Goal: Task Accomplishment & Management: Complete application form

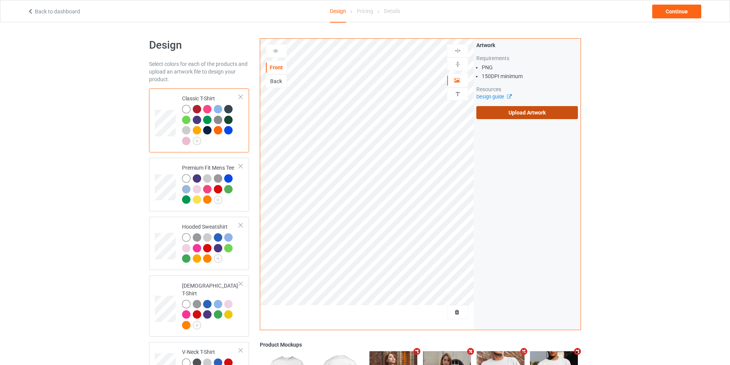
click at [540, 114] on label "Upload Artwork" at bounding box center [527, 112] width 102 height 13
click at [0, 0] on input "Upload Artwork" at bounding box center [0, 0] width 0 height 0
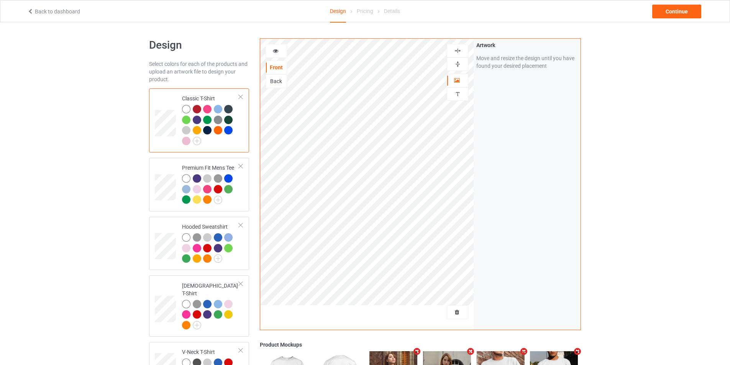
click at [459, 50] on img at bounding box center [457, 50] width 7 height 7
click at [171, 174] on td at bounding box center [166, 185] width 23 height 48
click at [178, 131] on td "Classic T-Shirt" at bounding box center [211, 121] width 66 height 58
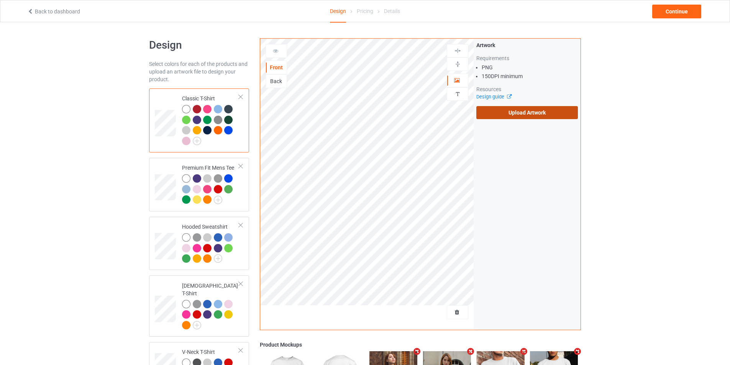
click at [504, 115] on label "Upload Artwork" at bounding box center [527, 112] width 102 height 13
click at [0, 0] on input "Upload Artwork" at bounding box center [0, 0] width 0 height 0
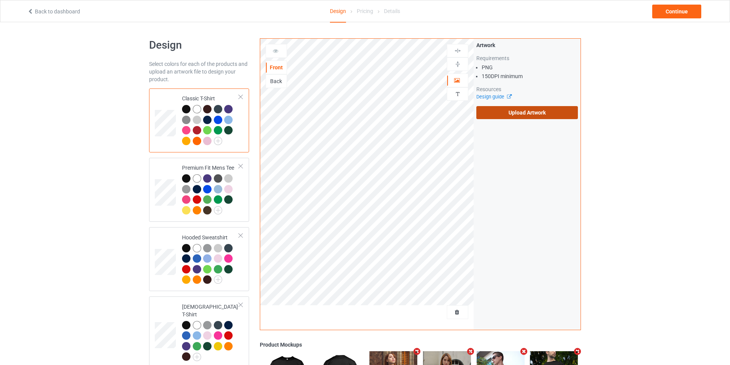
click at [511, 115] on label "Upload Artwork" at bounding box center [527, 112] width 102 height 13
click at [0, 0] on input "Upload Artwork" at bounding box center [0, 0] width 0 height 0
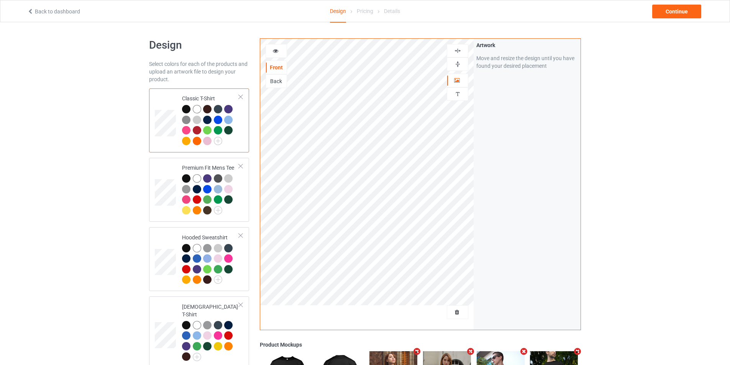
click at [457, 52] on img at bounding box center [457, 50] width 7 height 7
click at [460, 63] on img at bounding box center [457, 64] width 7 height 7
click at [460, 50] on img at bounding box center [457, 50] width 7 height 7
click at [457, 64] on img at bounding box center [457, 64] width 7 height 7
click at [459, 64] on img at bounding box center [457, 64] width 7 height 7
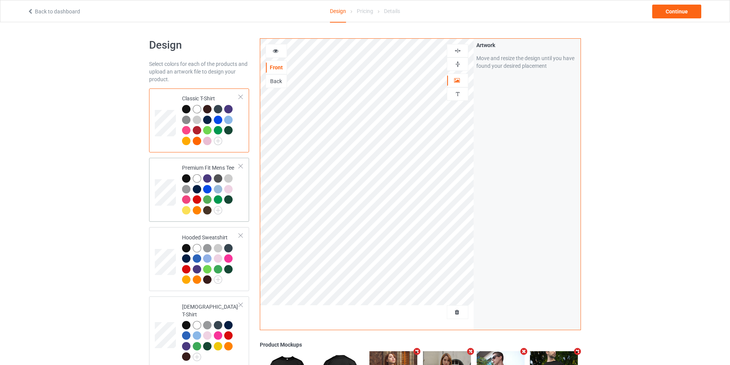
click at [165, 168] on td at bounding box center [166, 190] width 23 height 58
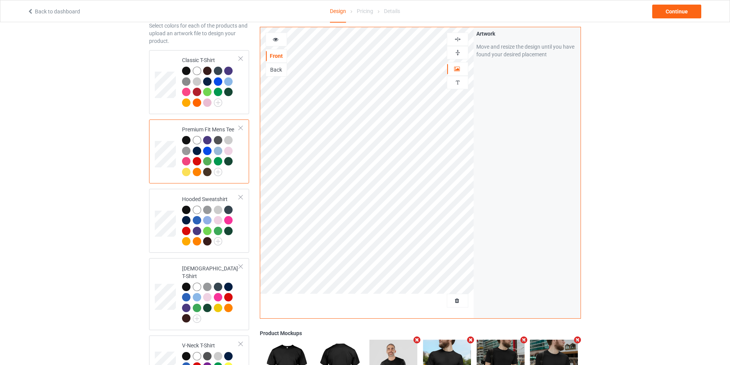
click at [455, 51] on img at bounding box center [457, 52] width 7 height 7
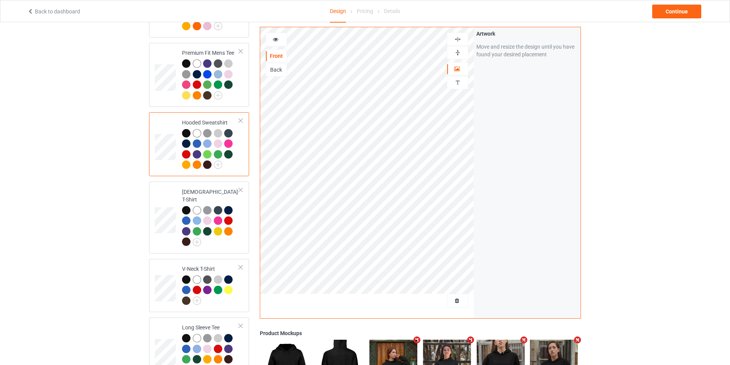
scroll to position [153, 0]
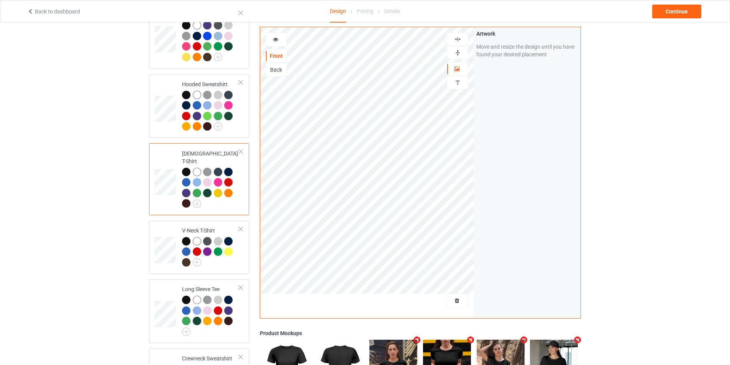
click at [457, 53] on img at bounding box center [457, 52] width 7 height 7
click at [460, 38] on img at bounding box center [457, 39] width 7 height 7
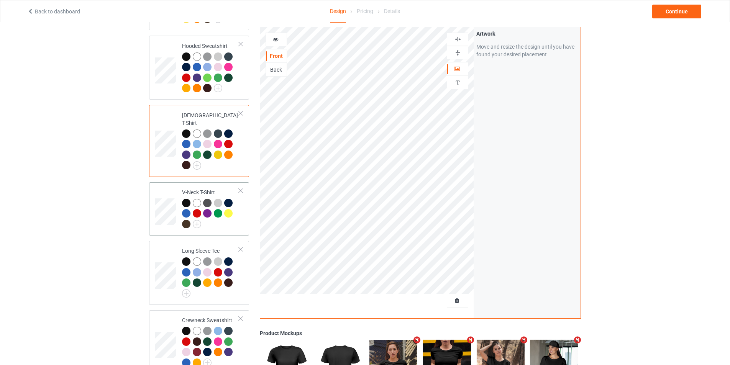
click at [169, 223] on td at bounding box center [166, 209] width 23 height 48
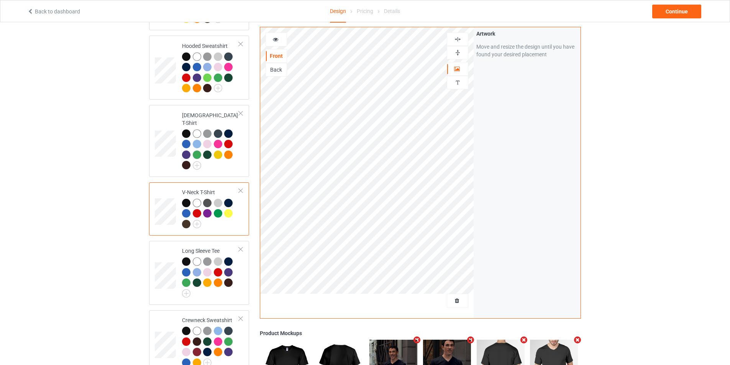
click at [460, 39] on img at bounding box center [457, 39] width 7 height 7
click at [457, 51] on img at bounding box center [457, 52] width 7 height 7
click at [457, 39] on img at bounding box center [457, 39] width 7 height 7
click at [457, 50] on img at bounding box center [457, 52] width 7 height 7
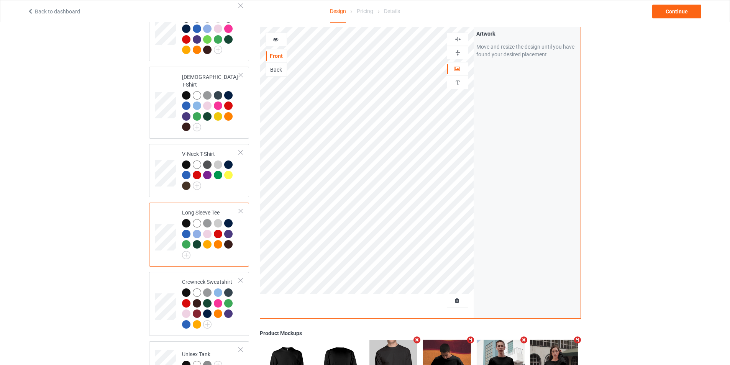
click at [457, 39] on img at bounding box center [457, 39] width 7 height 7
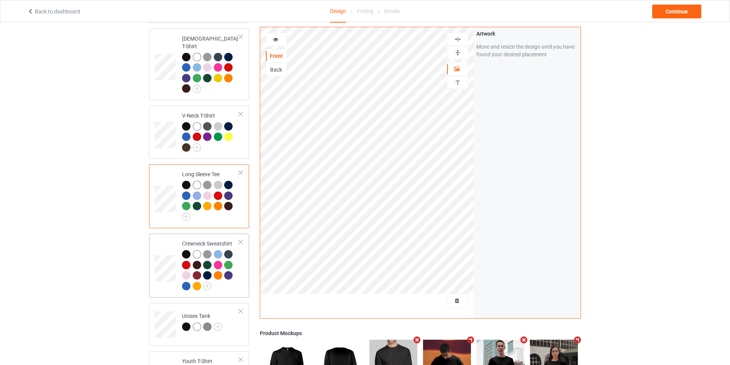
scroll to position [306, 0]
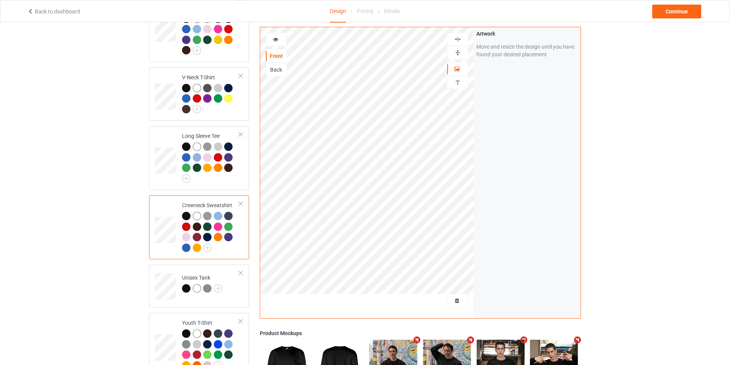
click at [459, 51] on img at bounding box center [457, 52] width 7 height 7
click at [459, 41] on img at bounding box center [457, 39] width 7 height 7
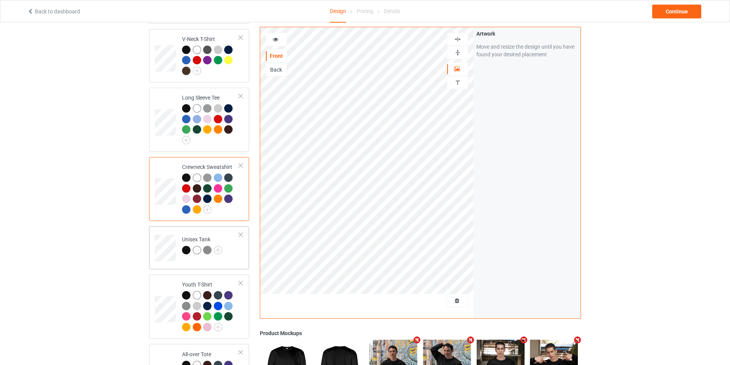
click at [167, 229] on td at bounding box center [166, 245] width 23 height 32
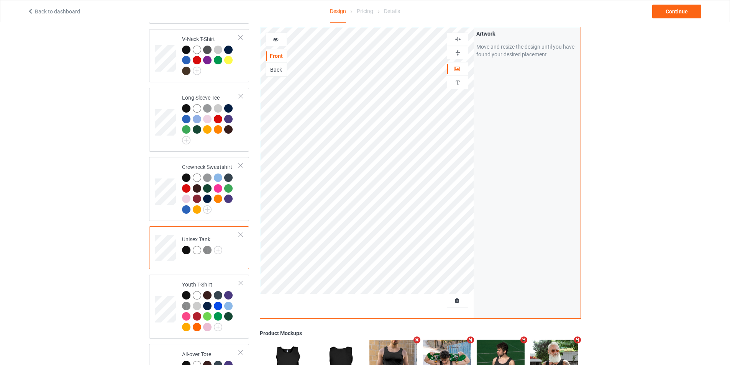
click at [462, 39] on div at bounding box center [457, 39] width 21 height 7
click at [457, 51] on img at bounding box center [457, 52] width 7 height 7
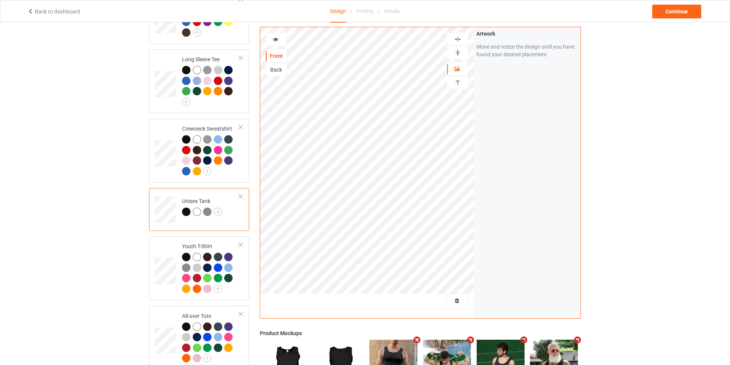
scroll to position [421, 0]
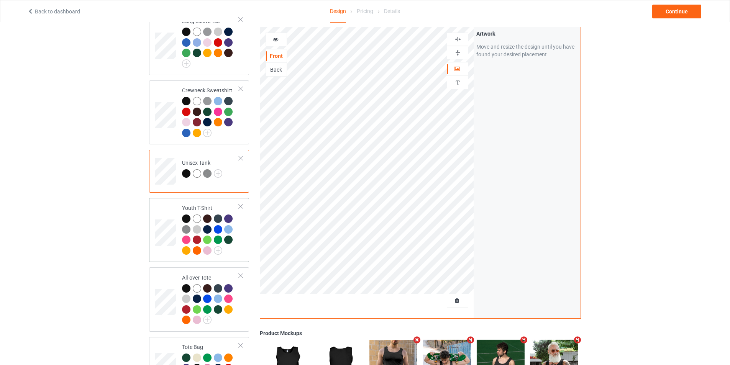
click at [170, 242] on td at bounding box center [166, 230] width 23 height 58
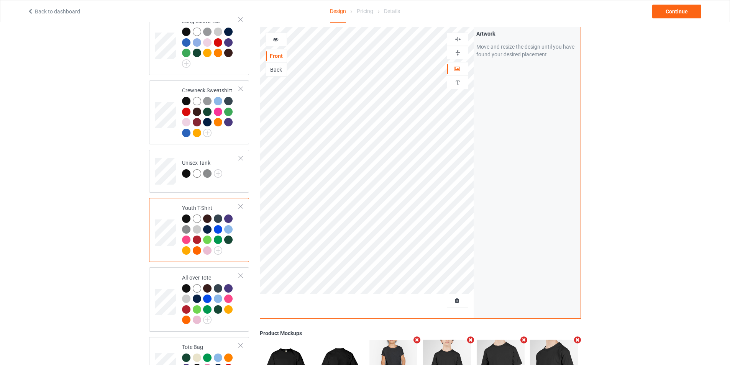
click at [459, 37] on img at bounding box center [457, 39] width 7 height 7
click at [458, 55] on img at bounding box center [457, 52] width 7 height 7
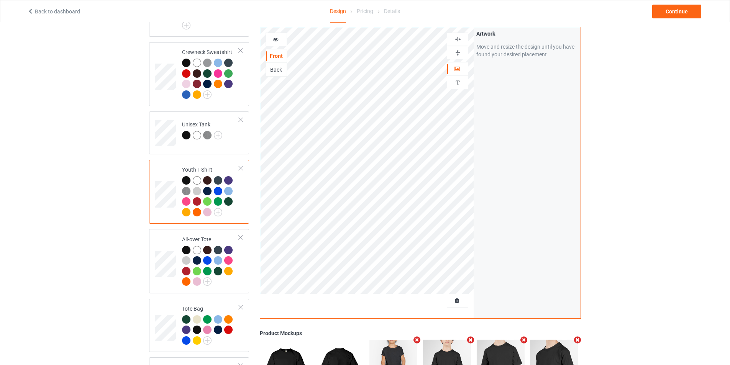
scroll to position [498, 0]
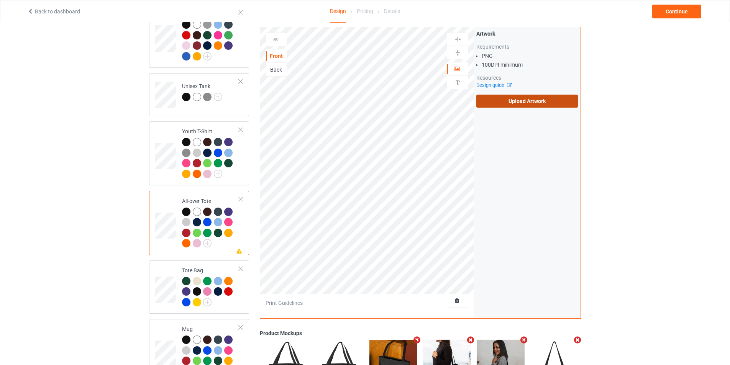
click at [518, 99] on label "Upload Artwork" at bounding box center [527, 101] width 102 height 13
click at [0, 0] on input "Upload Artwork" at bounding box center [0, 0] width 0 height 0
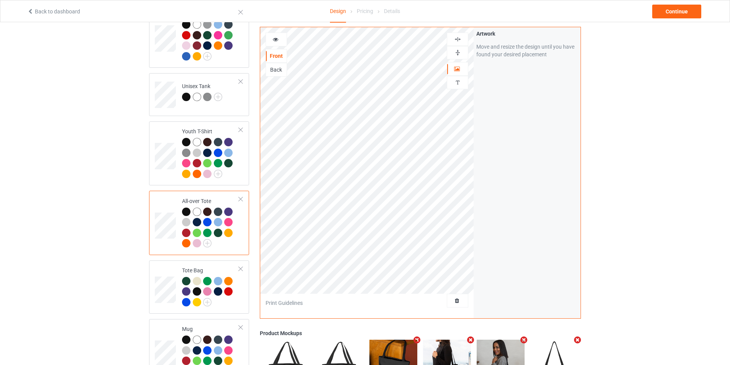
click at [460, 37] on img at bounding box center [457, 39] width 7 height 7
click at [460, 49] on div at bounding box center [457, 52] width 21 height 13
click at [460, 54] on img at bounding box center [457, 52] width 7 height 7
click at [459, 50] on img at bounding box center [457, 52] width 7 height 7
click at [466, 39] on div at bounding box center [457, 39] width 21 height 7
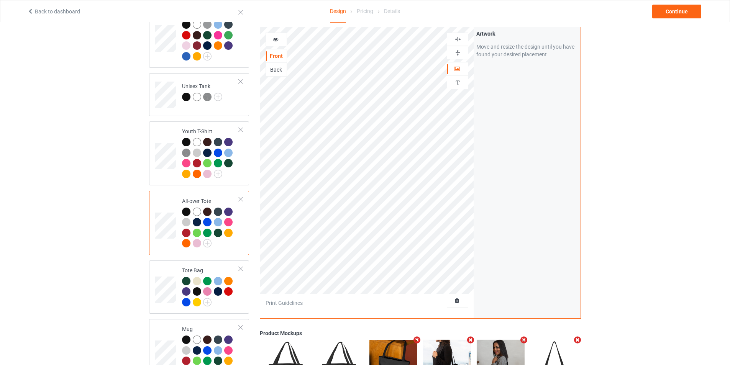
scroll to position [575, 0]
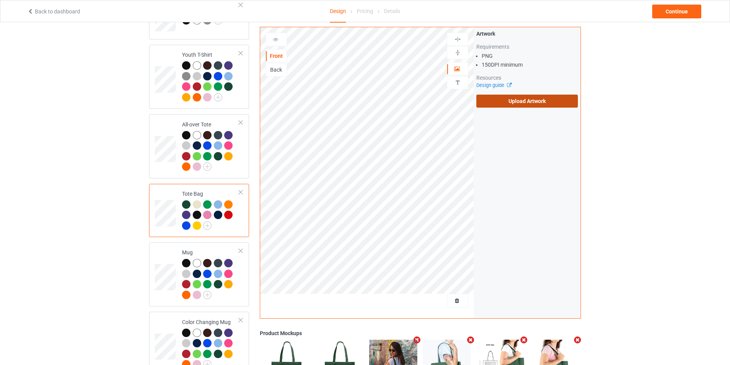
click at [531, 101] on label "Upload Artwork" at bounding box center [527, 101] width 102 height 13
click at [0, 0] on input "Upload Artwork" at bounding box center [0, 0] width 0 height 0
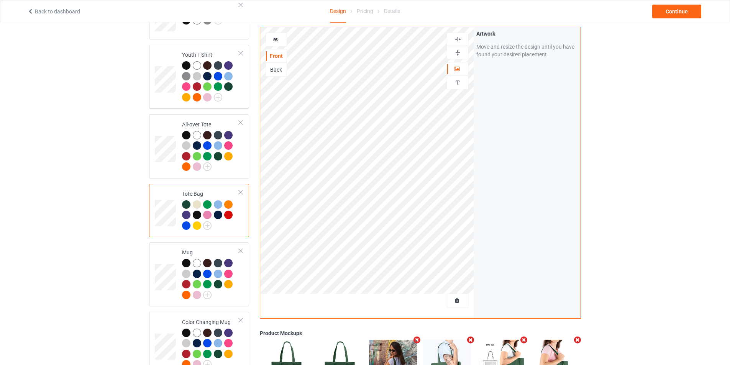
click at [459, 39] on img at bounding box center [457, 39] width 7 height 7
click at [457, 50] on img at bounding box center [457, 52] width 7 height 7
click at [459, 52] on img at bounding box center [457, 52] width 7 height 7
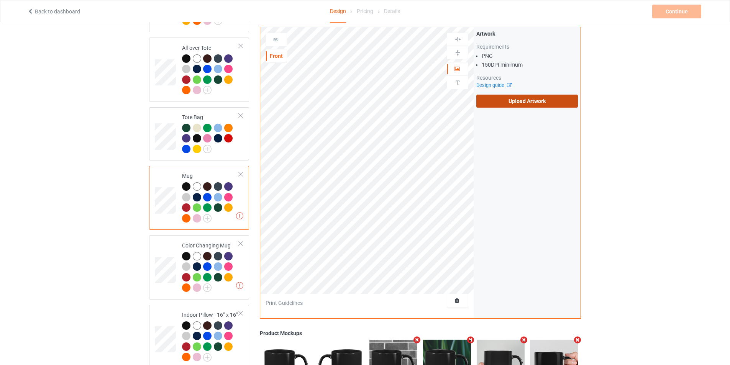
click at [513, 97] on label "Upload Artwork" at bounding box center [527, 101] width 102 height 13
click at [0, 0] on input "Upload Artwork" at bounding box center [0, 0] width 0 height 0
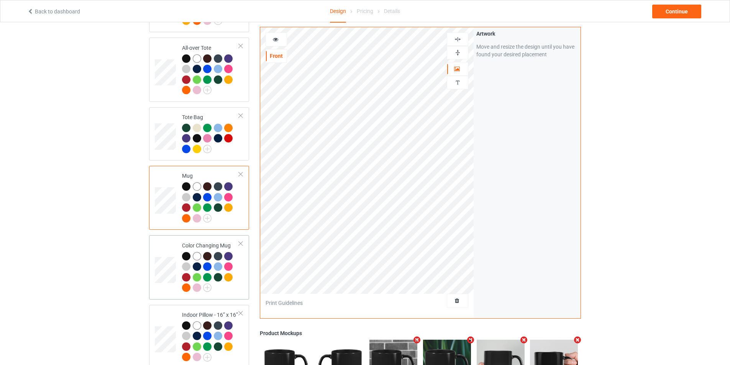
scroll to position [690, 0]
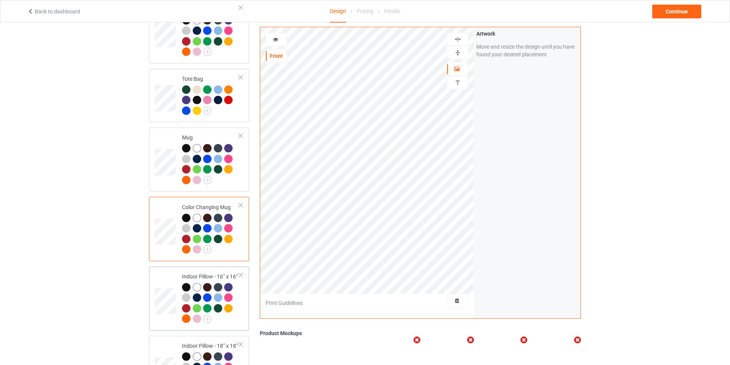
scroll to position [728, 0]
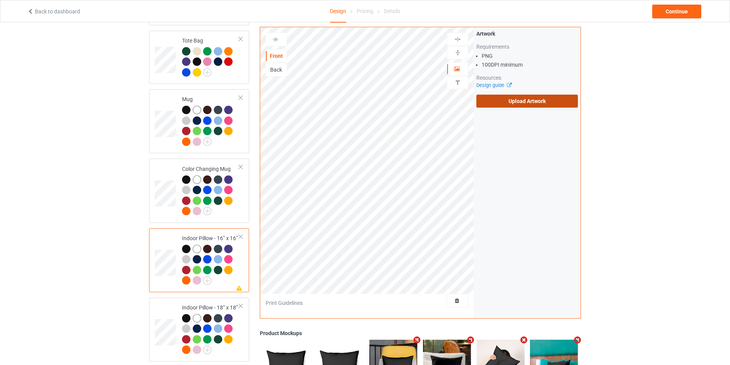
click at [534, 103] on label "Upload Artwork" at bounding box center [527, 101] width 102 height 13
click at [0, 0] on input "Upload Artwork" at bounding box center [0, 0] width 0 height 0
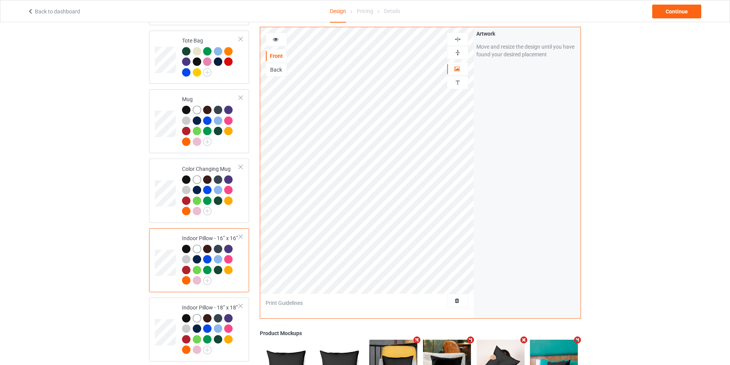
click at [455, 35] on div at bounding box center [457, 39] width 21 height 13
click at [459, 51] on img at bounding box center [457, 52] width 7 height 7
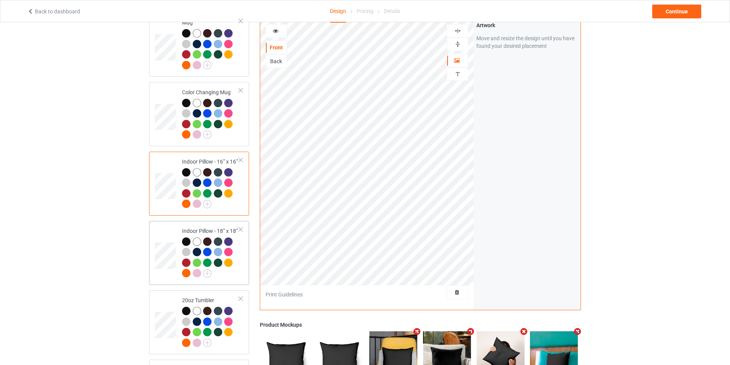
click at [167, 221] on div "Indoor Pillow - 18” x 18”" at bounding box center [199, 253] width 100 height 64
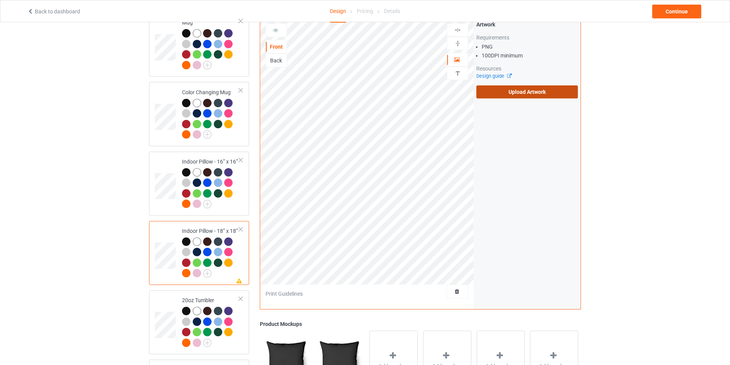
click at [525, 94] on label "Upload Artwork" at bounding box center [527, 91] width 102 height 13
click at [0, 0] on input "Upload Artwork" at bounding box center [0, 0] width 0 height 0
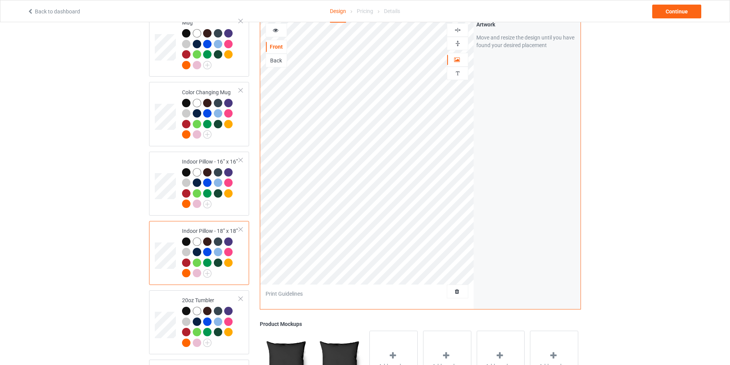
click at [459, 28] on img at bounding box center [457, 29] width 7 height 7
click at [457, 40] on img at bounding box center [457, 43] width 7 height 7
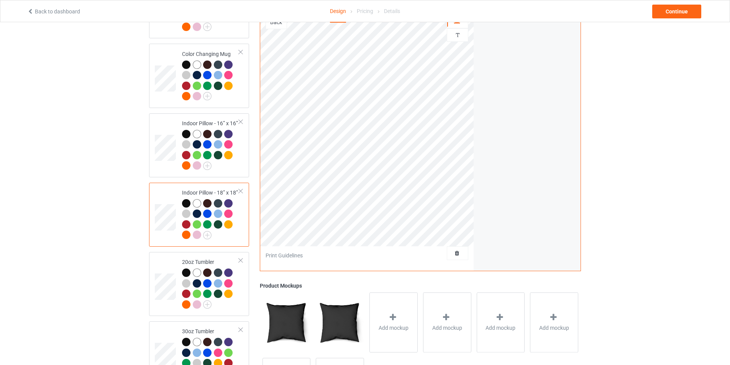
scroll to position [881, 0]
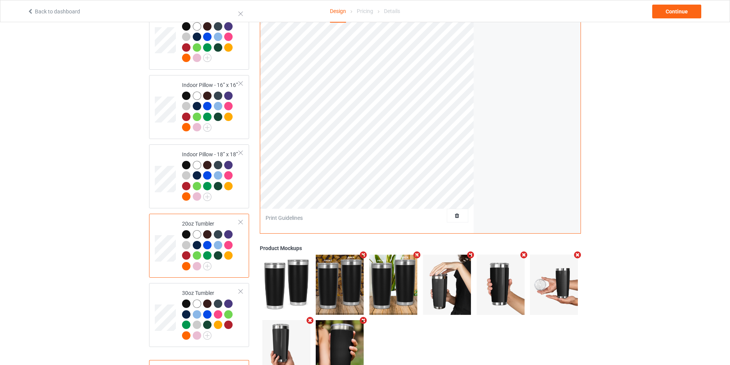
scroll to position [804, 0]
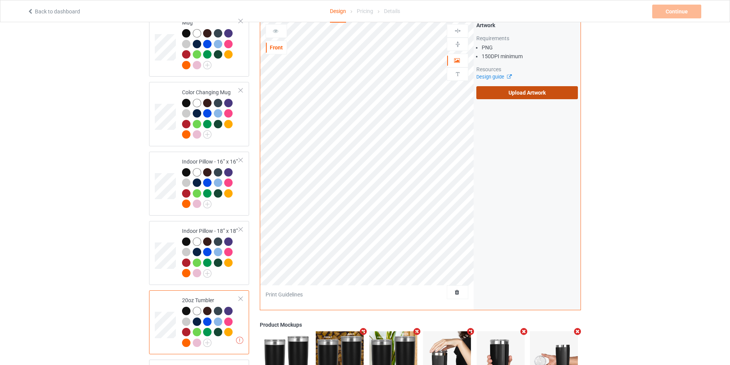
click at [507, 92] on label "Upload Artwork" at bounding box center [527, 92] width 102 height 13
click at [0, 0] on input "Upload Artwork" at bounding box center [0, 0] width 0 height 0
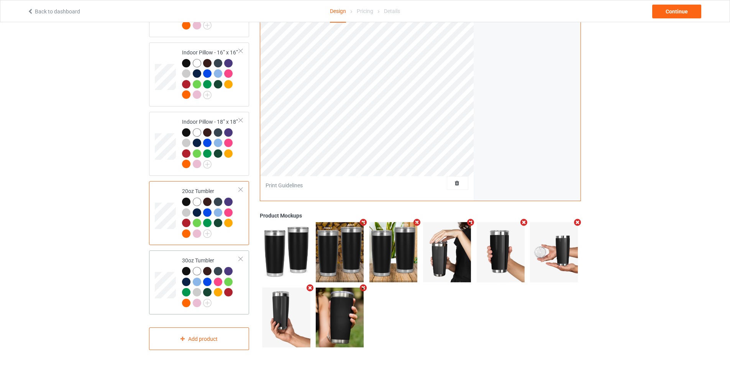
click at [174, 257] on td at bounding box center [166, 283] width 23 height 58
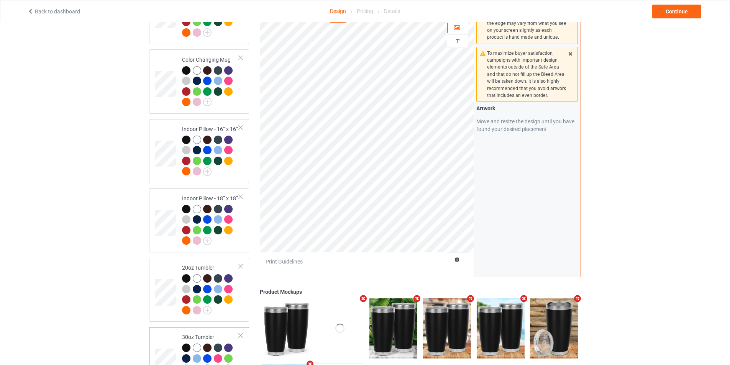
scroll to position [799, 0]
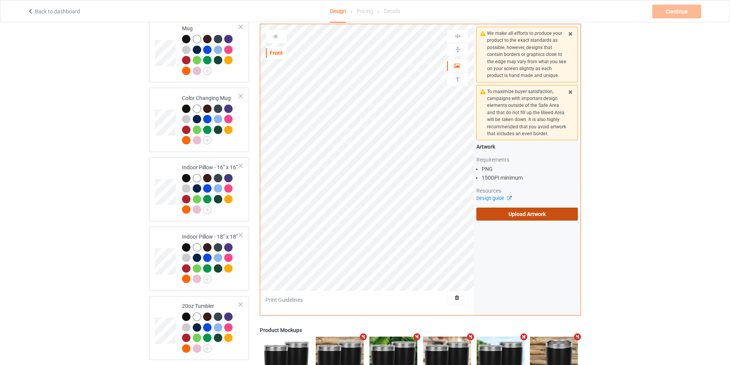
click at [524, 210] on label "Upload Artwork" at bounding box center [527, 214] width 102 height 13
click at [0, 0] on input "Upload Artwork" at bounding box center [0, 0] width 0 height 0
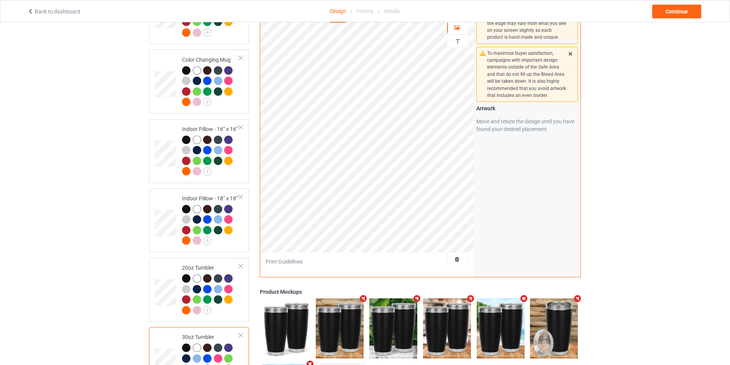
scroll to position [914, 0]
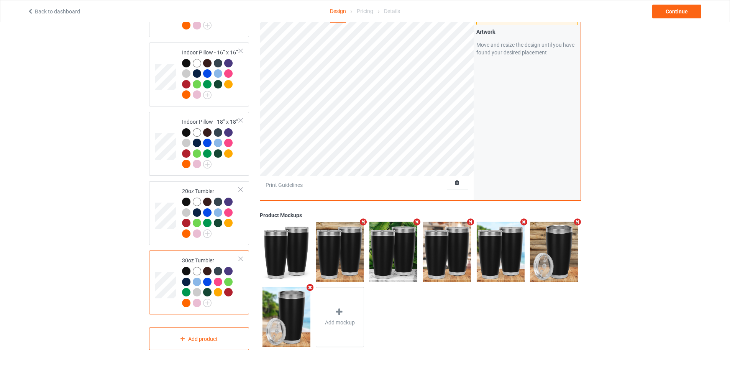
click at [162, 270] on td at bounding box center [166, 283] width 23 height 58
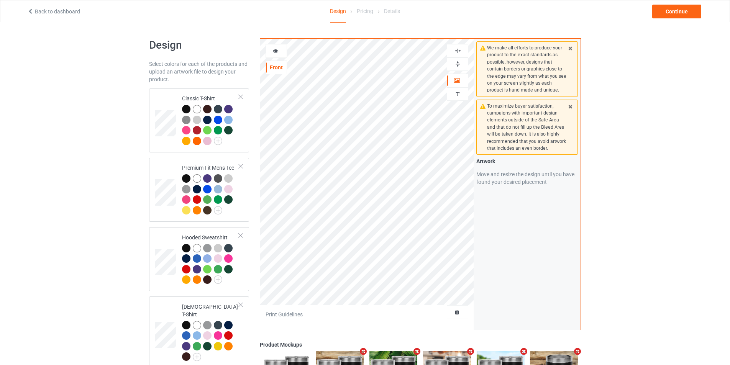
click at [457, 50] on img at bounding box center [457, 50] width 7 height 7
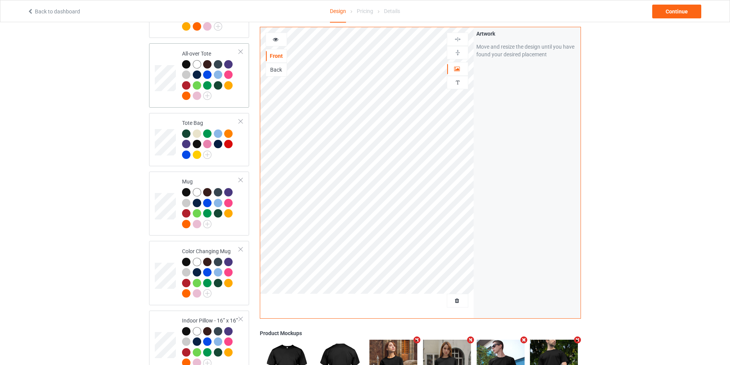
scroll to position [531, 0]
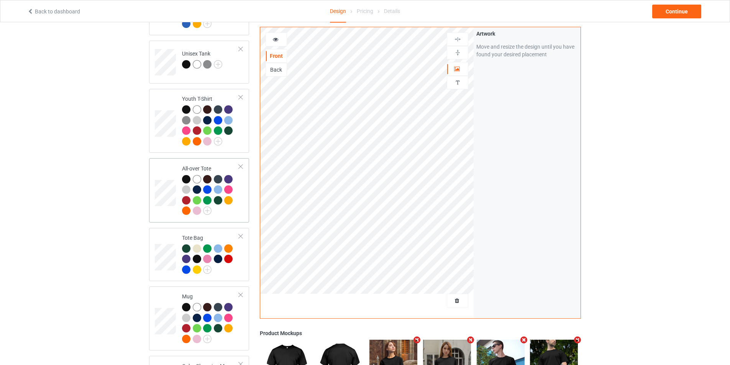
click at [227, 211] on div at bounding box center [210, 196] width 57 height 42
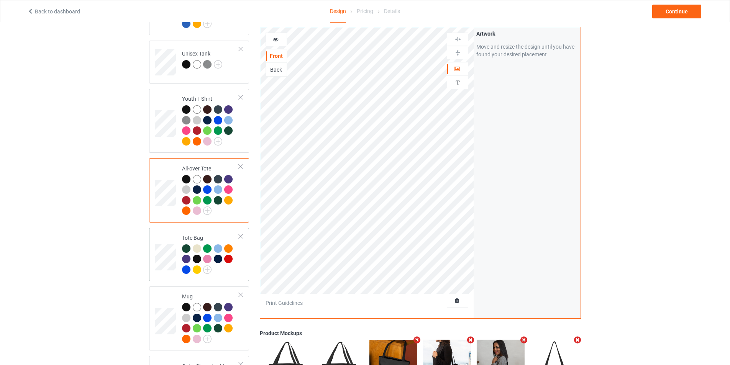
click at [228, 271] on div at bounding box center [210, 260] width 57 height 32
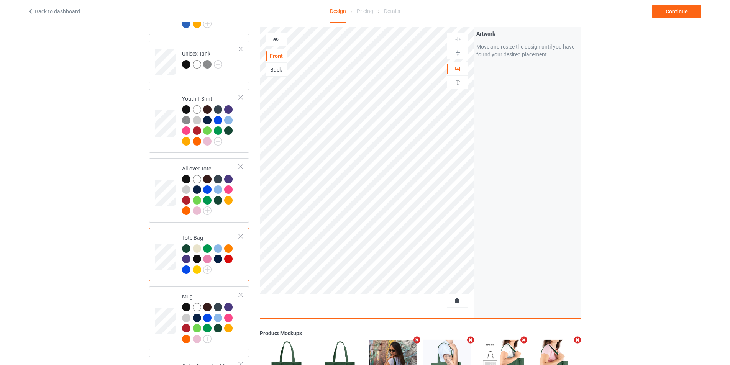
click at [274, 72] on div "Back" at bounding box center [276, 70] width 21 height 8
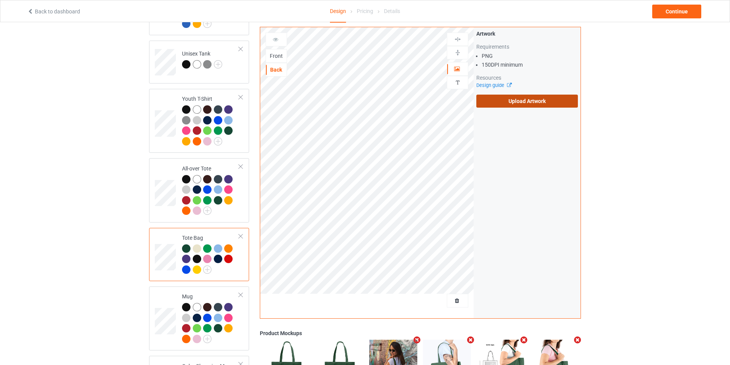
click at [522, 100] on label "Upload Artwork" at bounding box center [527, 101] width 102 height 13
click at [0, 0] on input "Upload Artwork" at bounding box center [0, 0] width 0 height 0
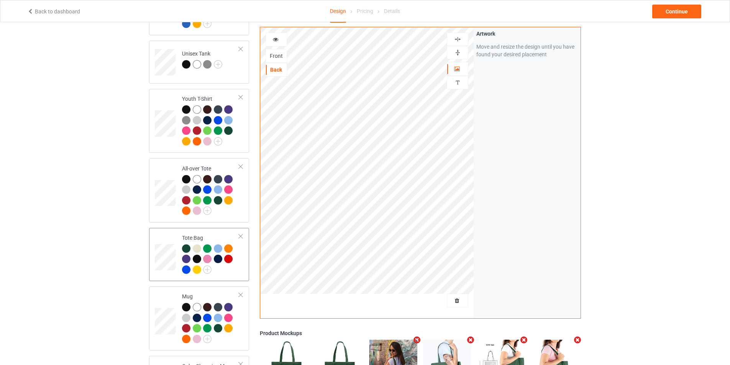
click at [460, 40] on img at bounding box center [457, 39] width 7 height 7
click at [458, 51] on img at bounding box center [457, 52] width 7 height 7
click at [275, 57] on div "Front" at bounding box center [276, 56] width 21 height 8
click at [277, 71] on div "Back" at bounding box center [276, 70] width 21 height 8
click at [455, 38] on img at bounding box center [457, 39] width 7 height 7
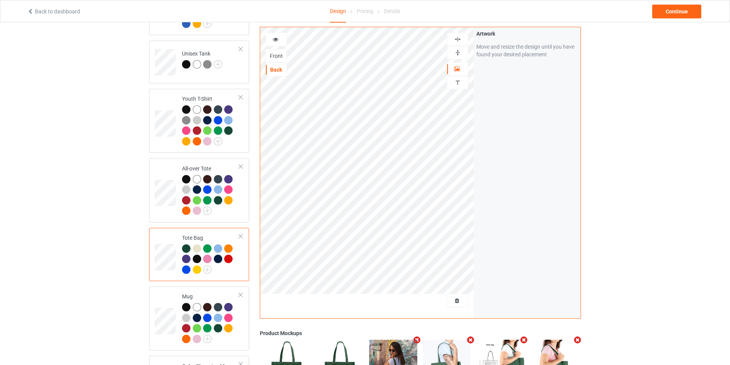
click at [455, 50] on img at bounding box center [457, 52] width 7 height 7
click at [278, 54] on div "Front" at bounding box center [276, 56] width 21 height 8
click at [277, 69] on div "Back" at bounding box center [276, 70] width 21 height 8
click at [277, 55] on div "Front" at bounding box center [276, 56] width 21 height 8
click at [275, 69] on div "Back" at bounding box center [276, 70] width 21 height 8
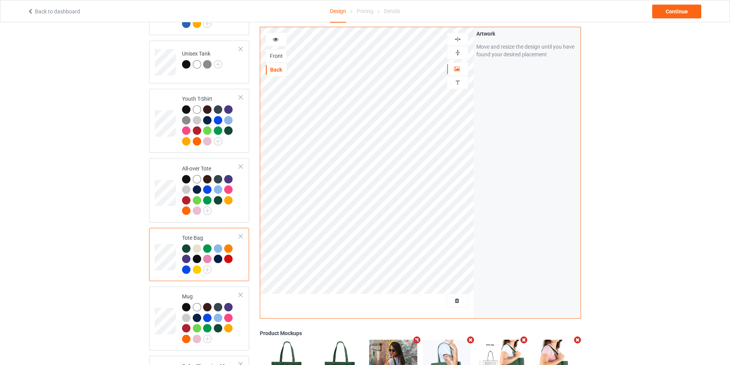
click at [462, 52] on div at bounding box center [457, 52] width 21 height 7
click at [462, 38] on div at bounding box center [457, 39] width 21 height 7
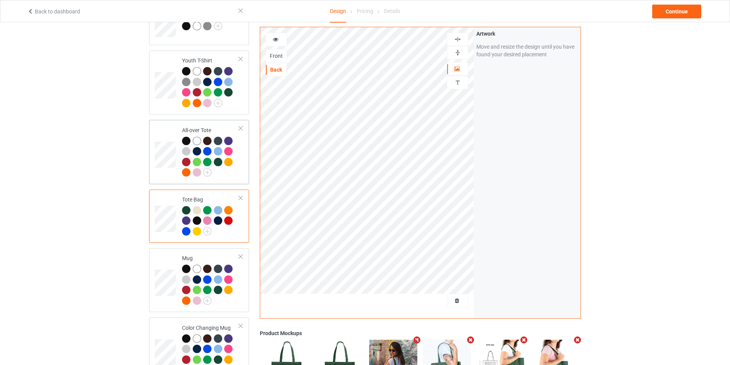
click at [161, 134] on td at bounding box center [166, 152] width 23 height 58
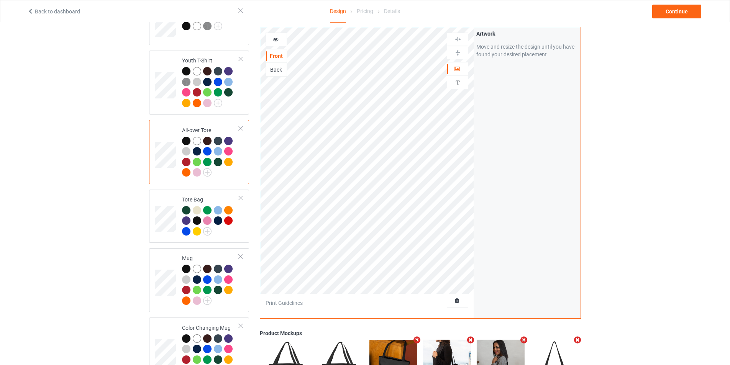
click at [279, 70] on div "Back" at bounding box center [276, 70] width 21 height 8
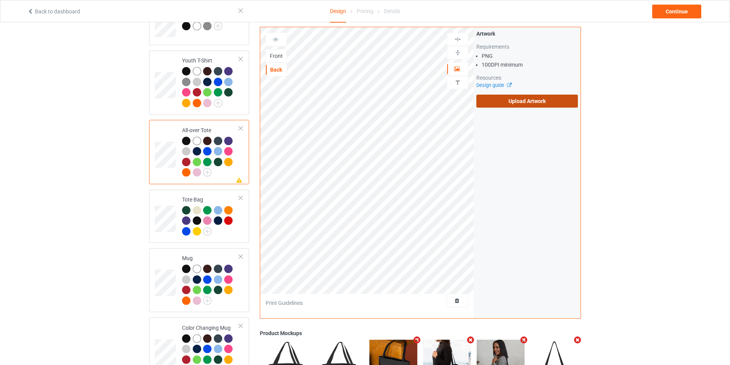
click at [518, 103] on label "Upload Artwork" at bounding box center [527, 101] width 102 height 13
click at [0, 0] on input "Upload Artwork" at bounding box center [0, 0] width 0 height 0
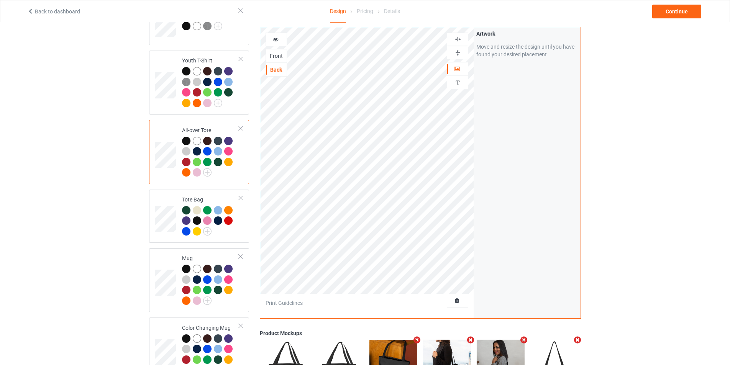
click at [460, 41] on img at bounding box center [457, 39] width 7 height 7
click at [458, 49] on img at bounding box center [457, 52] width 7 height 7
click at [277, 57] on div "Front" at bounding box center [276, 56] width 21 height 8
click at [457, 39] on img at bounding box center [457, 39] width 7 height 7
click at [457, 52] on img at bounding box center [457, 52] width 7 height 7
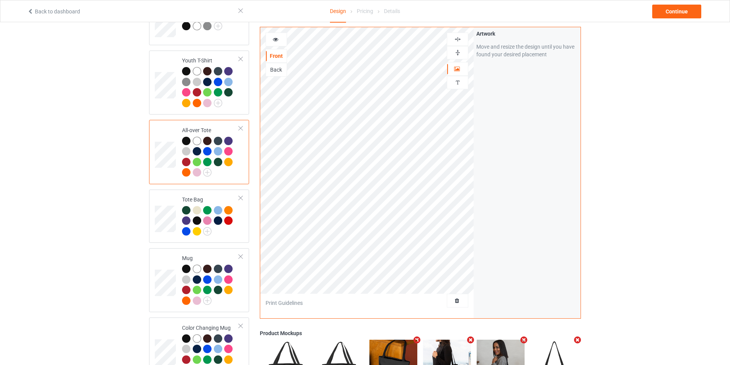
click at [279, 72] on div "Back" at bounding box center [276, 70] width 21 height 8
click at [284, 56] on div "Front" at bounding box center [276, 56] width 21 height 8
click at [457, 40] on img at bounding box center [457, 39] width 7 height 7
click at [457, 56] on img at bounding box center [457, 52] width 7 height 7
click at [270, 69] on div "Back" at bounding box center [276, 70] width 21 height 8
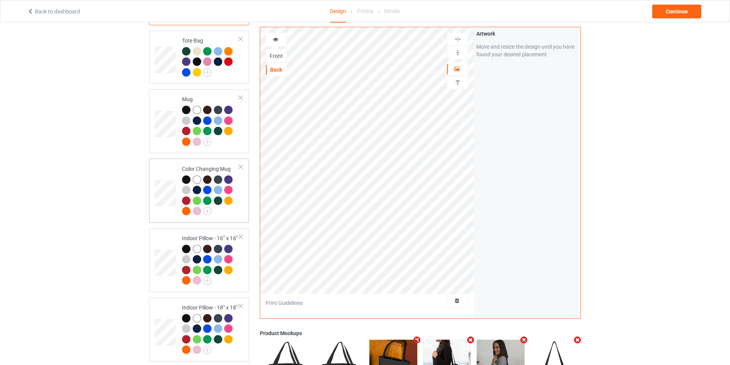
scroll to position [804, 0]
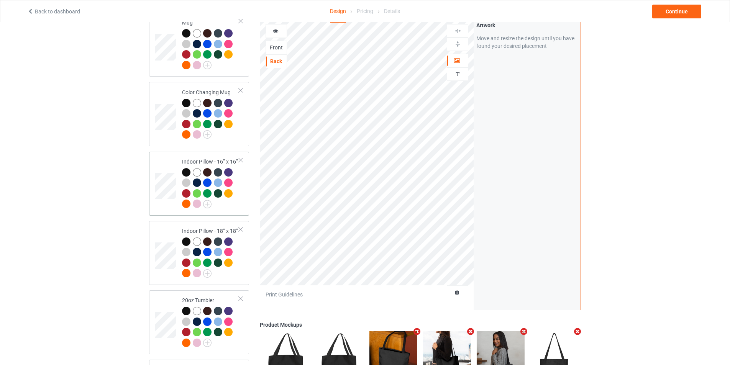
click at [158, 161] on td at bounding box center [166, 184] width 23 height 58
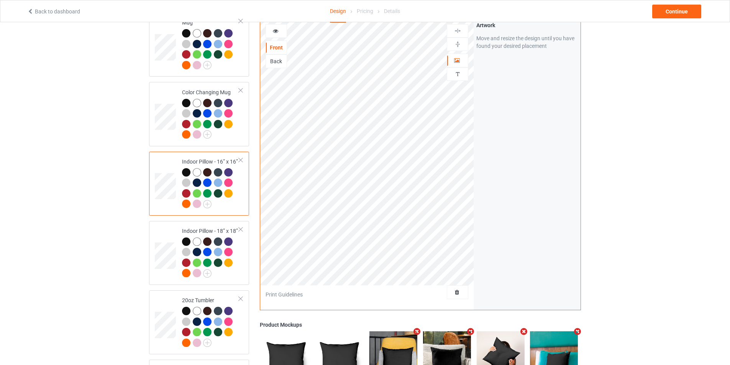
click at [275, 62] on div "Back" at bounding box center [276, 61] width 21 height 8
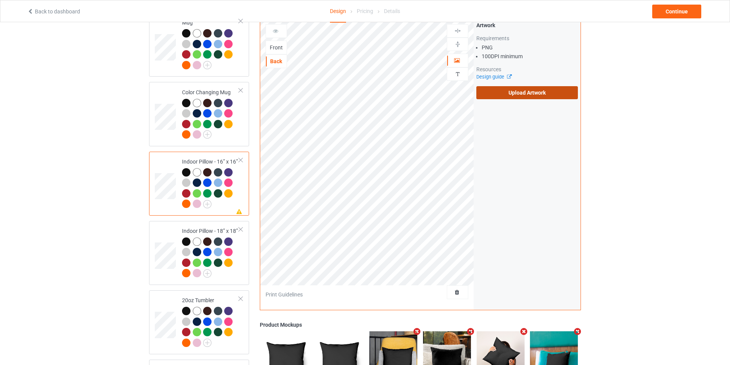
click at [516, 89] on label "Upload Artwork" at bounding box center [527, 92] width 102 height 13
click at [0, 0] on input "Upload Artwork" at bounding box center [0, 0] width 0 height 0
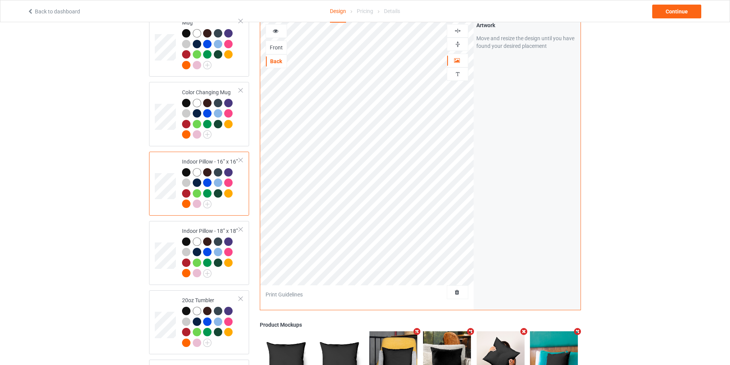
click at [460, 25] on div at bounding box center [457, 30] width 21 height 13
click at [458, 39] on div at bounding box center [457, 44] width 21 height 13
click at [459, 31] on img at bounding box center [457, 30] width 7 height 7
click at [459, 43] on img at bounding box center [457, 44] width 7 height 7
click at [279, 45] on div "Front" at bounding box center [276, 48] width 21 height 8
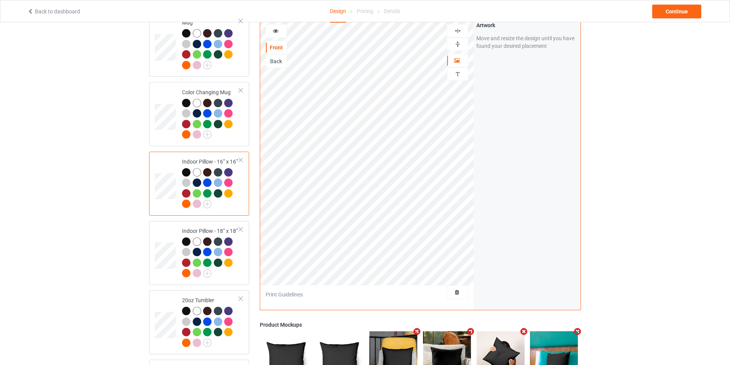
click at [278, 64] on div "Back" at bounding box center [276, 61] width 21 height 8
click at [455, 31] on img at bounding box center [457, 30] width 7 height 7
click at [457, 41] on img at bounding box center [457, 44] width 7 height 7
click at [280, 47] on div "Front" at bounding box center [276, 48] width 21 height 8
click at [277, 56] on div "Back" at bounding box center [275, 61] width 21 height 14
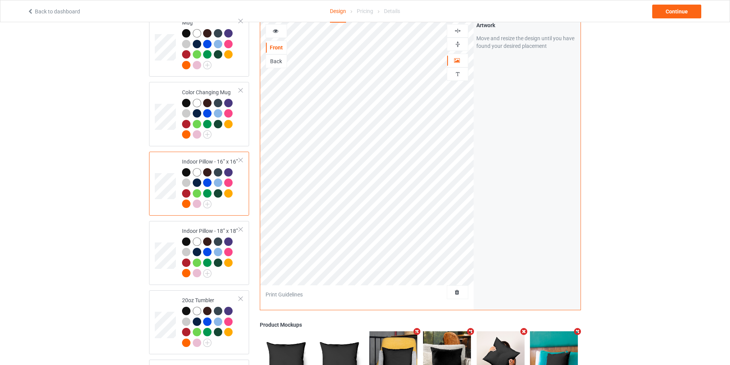
click at [279, 58] on div "Back" at bounding box center [276, 61] width 21 height 8
click at [270, 44] on div "Front" at bounding box center [276, 48] width 21 height 8
click at [457, 43] on img at bounding box center [457, 44] width 7 height 7
click at [458, 30] on img at bounding box center [457, 30] width 7 height 7
click at [458, 32] on img at bounding box center [457, 30] width 7 height 7
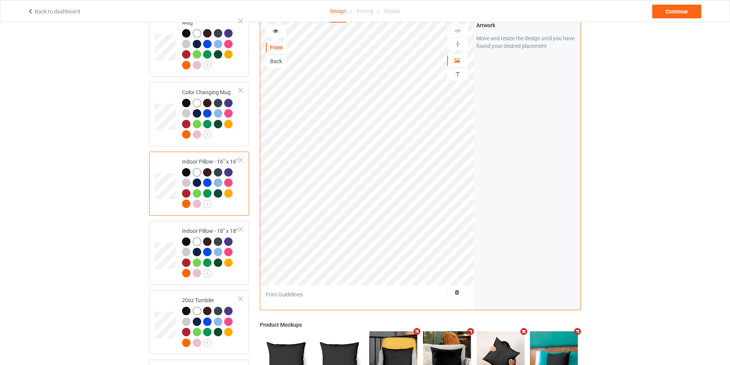
click at [274, 57] on div "Back" at bounding box center [276, 61] width 21 height 8
click at [270, 44] on div "Front" at bounding box center [276, 48] width 21 height 8
click at [279, 61] on div "Back" at bounding box center [276, 61] width 21 height 8
click at [275, 44] on div "Front" at bounding box center [276, 48] width 21 height 8
click at [457, 41] on img at bounding box center [457, 44] width 7 height 7
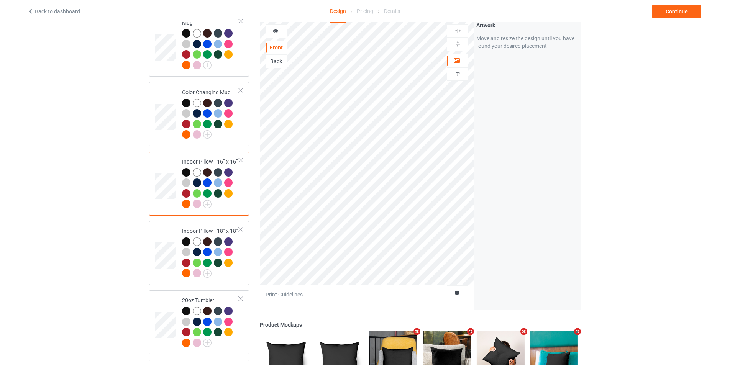
click at [457, 34] on div at bounding box center [457, 30] width 21 height 13
click at [457, 32] on img at bounding box center [457, 30] width 7 height 7
click at [455, 28] on img at bounding box center [457, 30] width 7 height 7
click at [275, 63] on div "Back" at bounding box center [276, 61] width 21 height 8
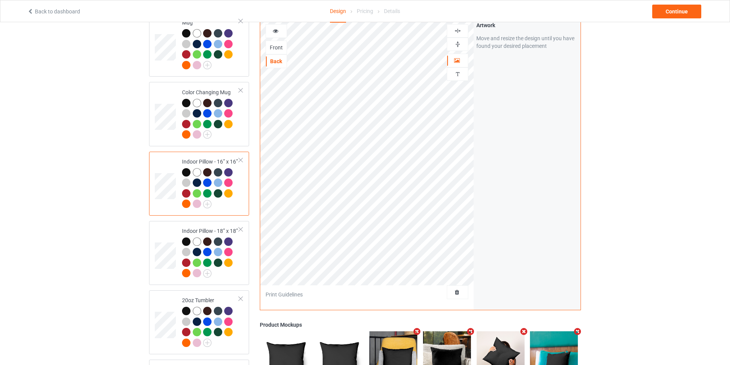
click at [456, 28] on img at bounding box center [457, 30] width 7 height 7
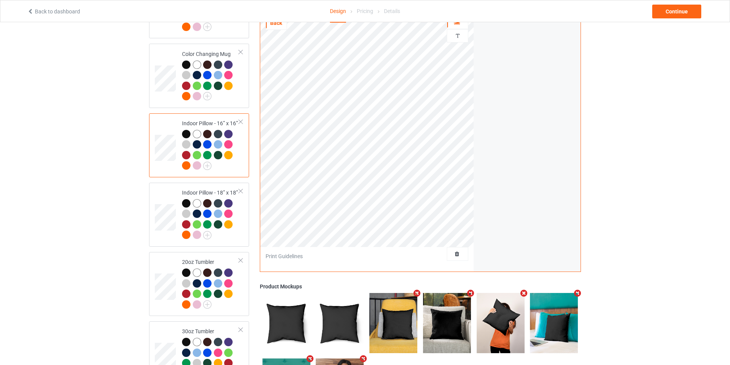
scroll to position [881, 0]
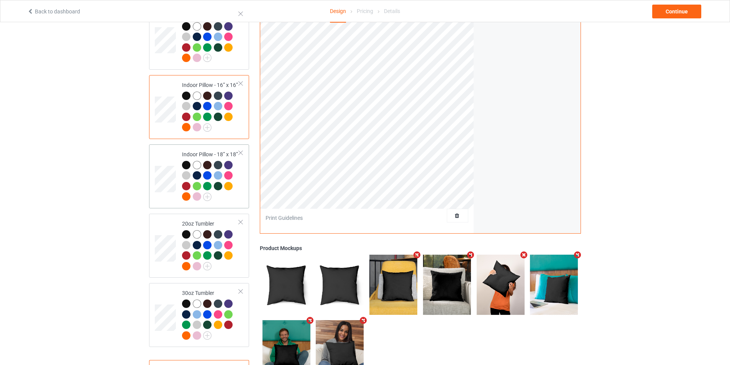
click at [164, 196] on td at bounding box center [166, 176] width 23 height 58
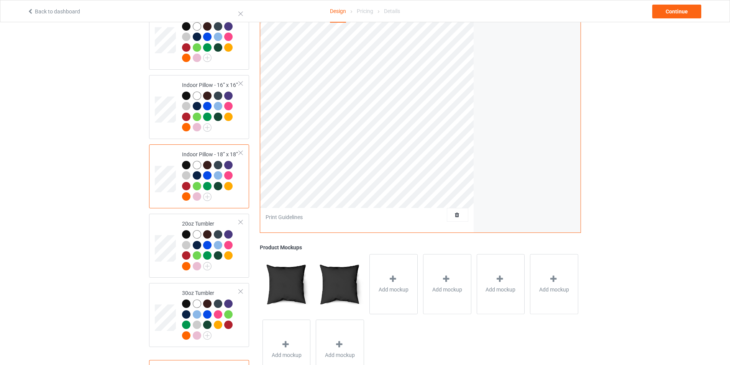
scroll to position [804, 0]
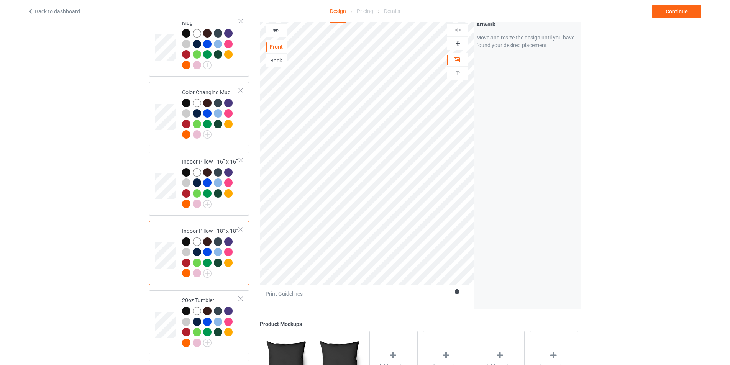
click at [280, 60] on div "Back" at bounding box center [276, 61] width 21 height 8
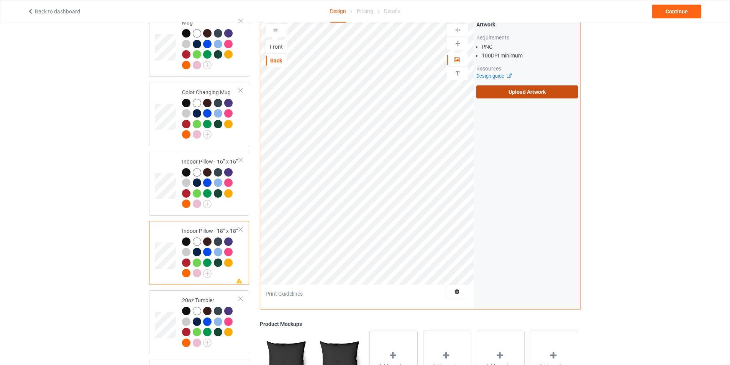
click at [513, 92] on label "Upload Artwork" at bounding box center [527, 91] width 102 height 13
click at [0, 0] on input "Upload Artwork" at bounding box center [0, 0] width 0 height 0
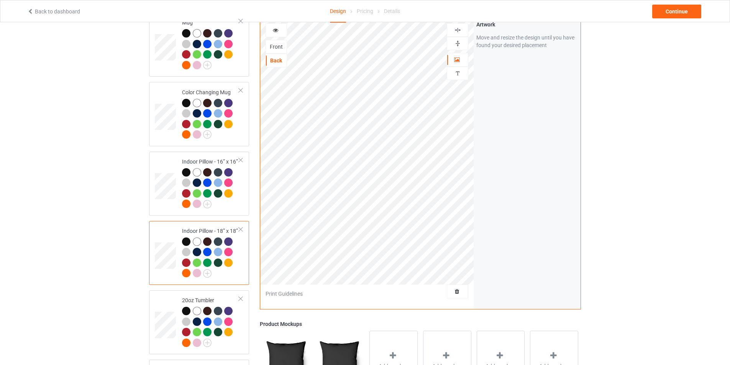
click at [456, 28] on img at bounding box center [457, 29] width 7 height 7
click at [459, 45] on img at bounding box center [457, 43] width 7 height 7
click at [274, 44] on div "Front" at bounding box center [276, 47] width 21 height 8
click at [281, 58] on div "Back" at bounding box center [276, 61] width 21 height 8
click at [455, 29] on img at bounding box center [457, 29] width 7 height 7
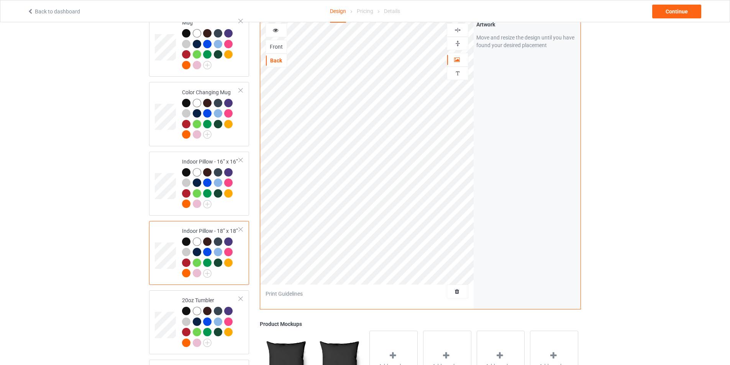
click at [459, 46] on img at bounding box center [457, 43] width 7 height 7
click at [269, 43] on div "Front" at bounding box center [276, 47] width 21 height 8
click at [280, 59] on div "Back" at bounding box center [276, 61] width 21 height 8
click at [458, 29] on img at bounding box center [457, 29] width 7 height 7
click at [458, 43] on img at bounding box center [457, 43] width 7 height 7
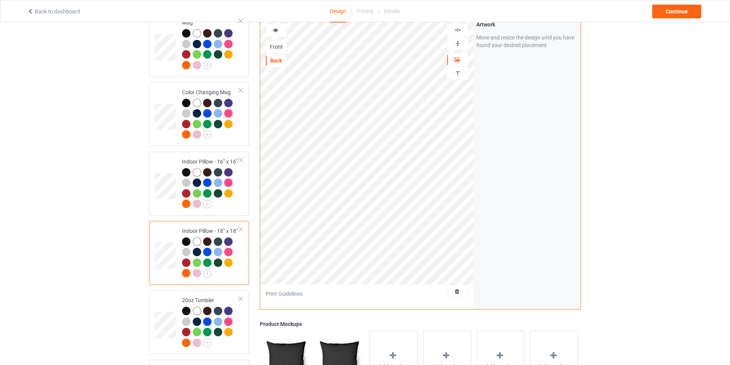
scroll to position [843, 0]
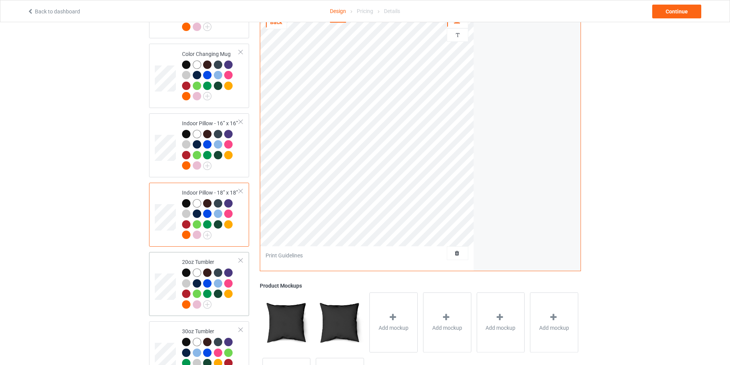
click at [164, 265] on td at bounding box center [166, 284] width 23 height 58
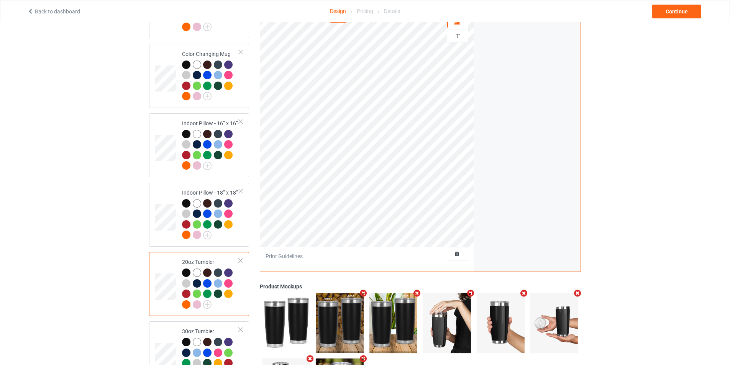
scroll to position [914, 0]
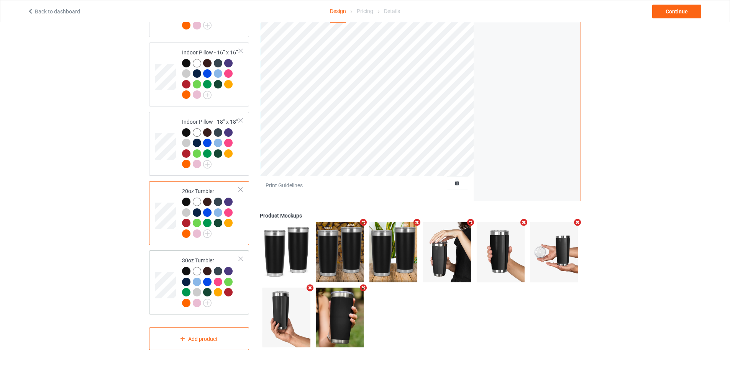
click at [177, 264] on td at bounding box center [166, 283] width 23 height 58
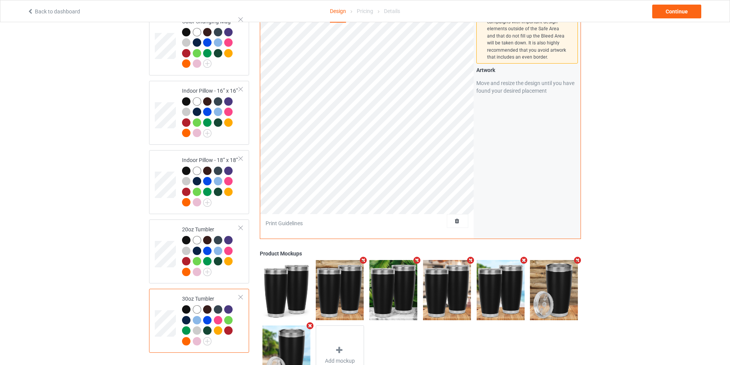
scroll to position [722, 0]
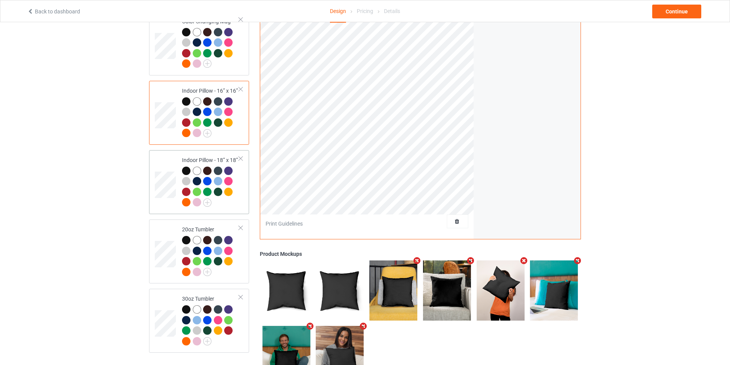
scroll to position [799, 0]
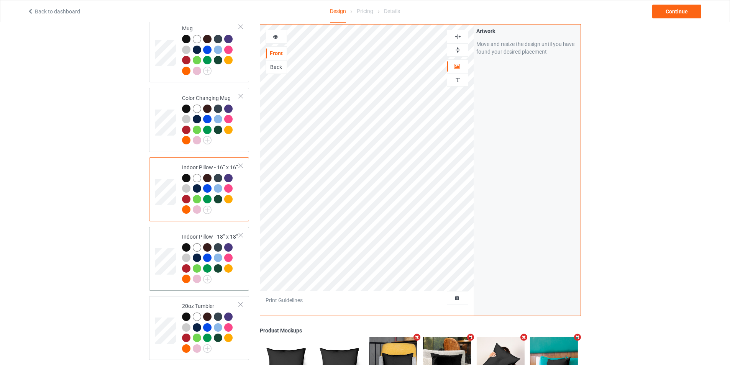
click at [164, 238] on td at bounding box center [166, 259] width 23 height 58
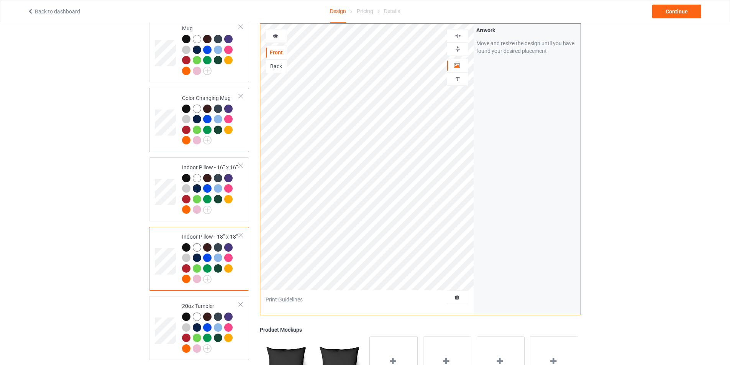
click at [163, 141] on td at bounding box center [166, 120] width 23 height 58
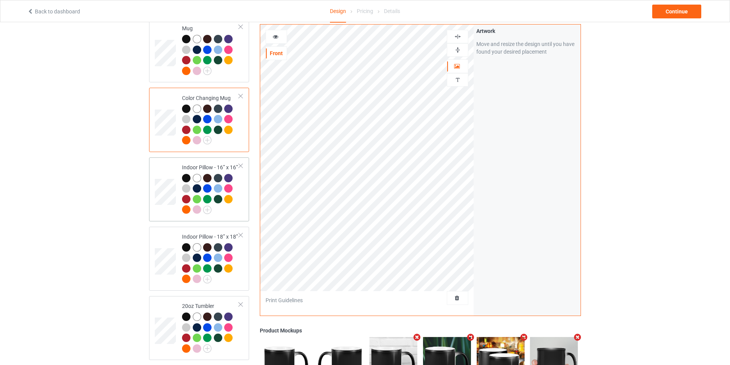
click at [164, 169] on td at bounding box center [166, 190] width 23 height 58
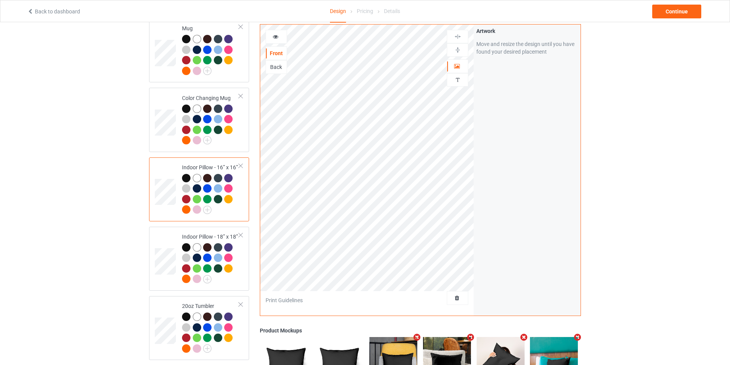
click at [277, 63] on div "Back" at bounding box center [276, 67] width 21 height 8
click at [168, 238] on td at bounding box center [166, 259] width 23 height 58
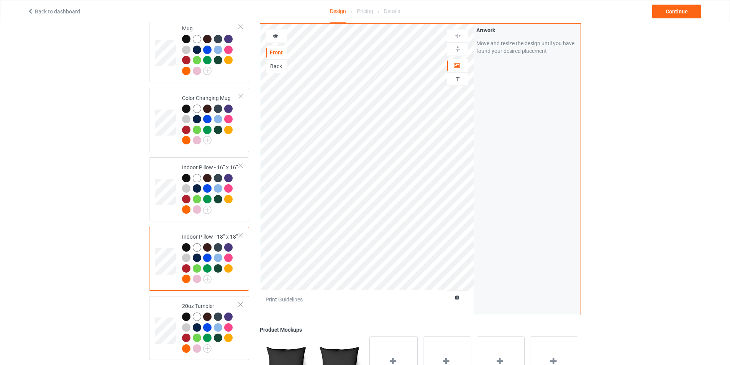
click at [276, 67] on div "Back" at bounding box center [276, 66] width 21 height 8
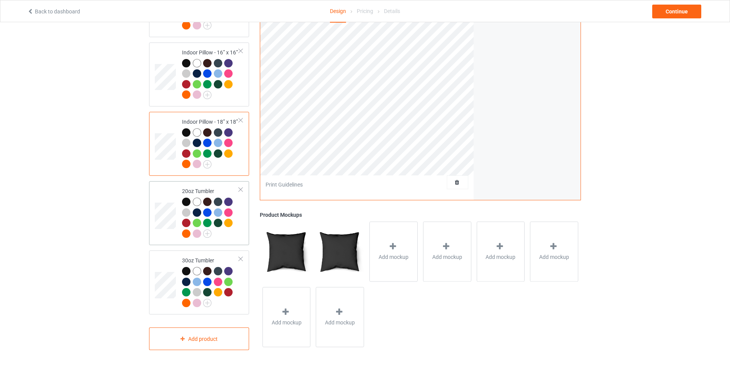
click at [165, 193] on td at bounding box center [166, 213] width 23 height 58
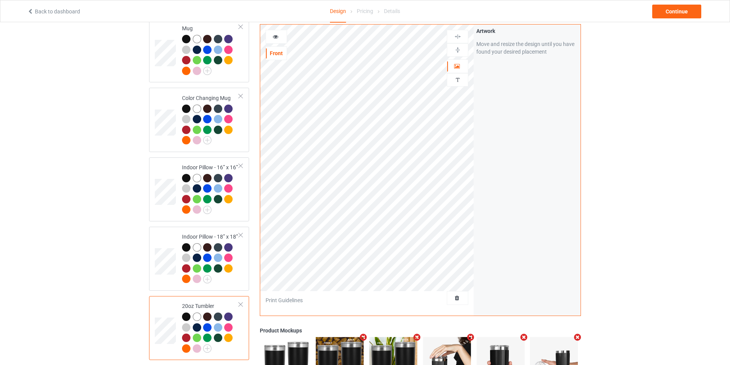
scroll to position [914, 0]
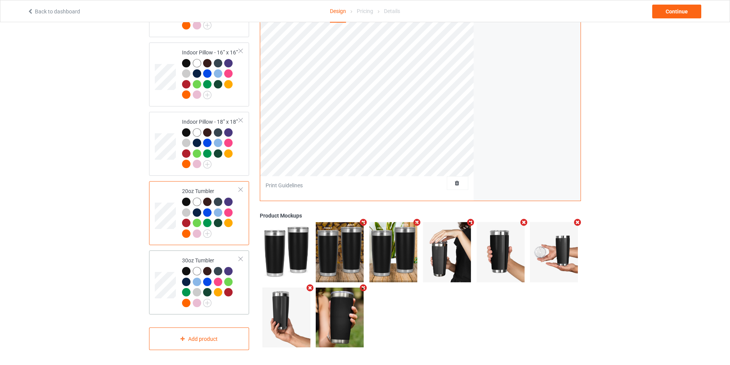
click at [173, 258] on td at bounding box center [166, 283] width 23 height 58
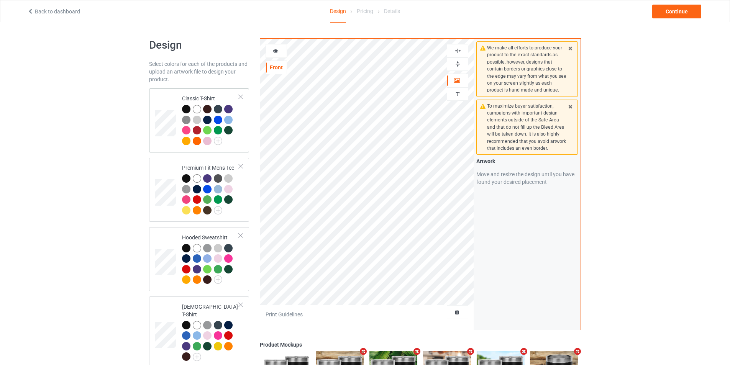
click at [154, 96] on div "Classic T-Shirt" at bounding box center [199, 120] width 100 height 64
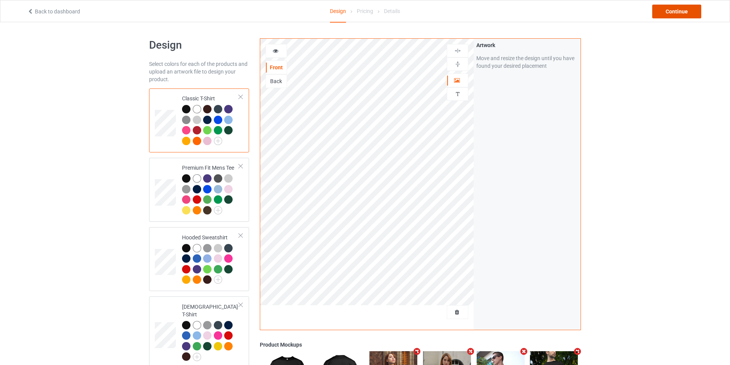
click at [678, 11] on div "Continue" at bounding box center [676, 12] width 49 height 14
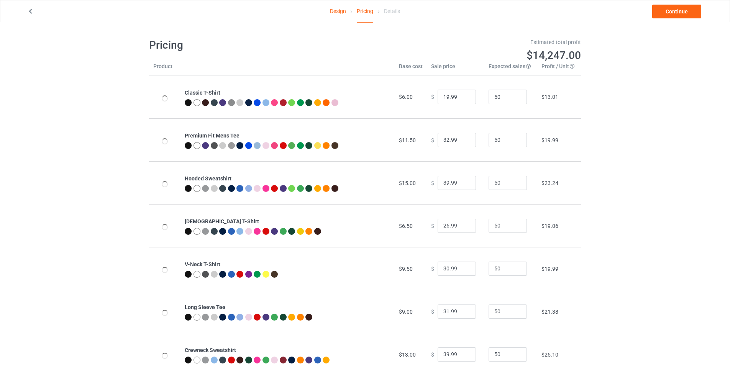
type input "26.95"
type input "32.95"
type input "46.95"
type input "26.95"
type input "30.95"
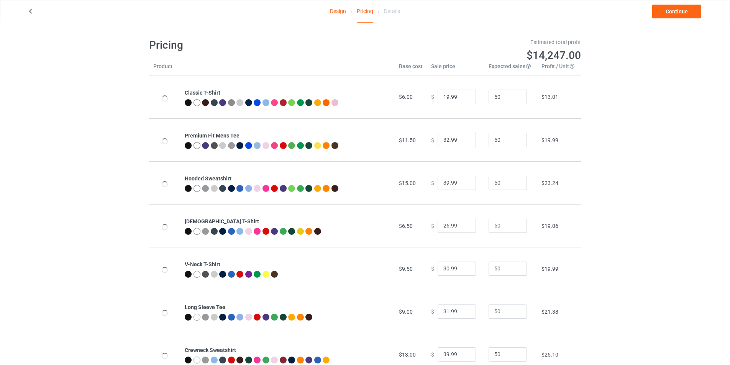
type input "31.95"
type input "39.95"
type input "28.95"
type input "26.95"
type input "23.95"
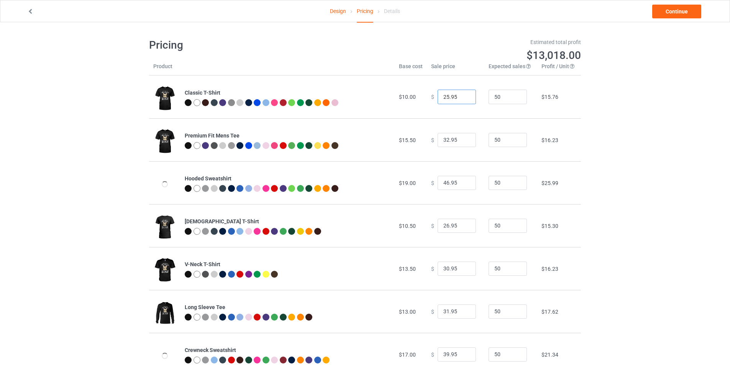
click at [462, 98] on input "25.95" at bounding box center [456, 97] width 38 height 15
click at [462, 98] on input "24.95" at bounding box center [456, 97] width 38 height 15
click at [462, 98] on input "23.95" at bounding box center [456, 97] width 38 height 15
click at [462, 98] on input "22.95" at bounding box center [456, 97] width 38 height 15
click at [462, 98] on input "21.95" at bounding box center [456, 97] width 38 height 15
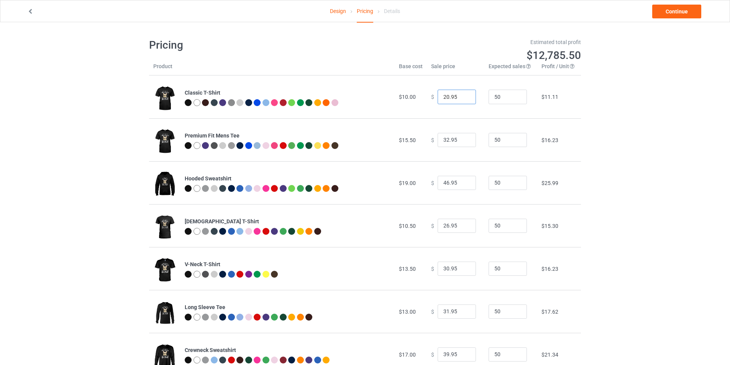
click at [462, 98] on input "20.95" at bounding box center [456, 97] width 38 height 15
click at [462, 98] on input "19.95" at bounding box center [456, 97] width 38 height 15
type input "19.99"
click at [453, 141] on input "32.95" at bounding box center [456, 140] width 38 height 15
type input "32.99"
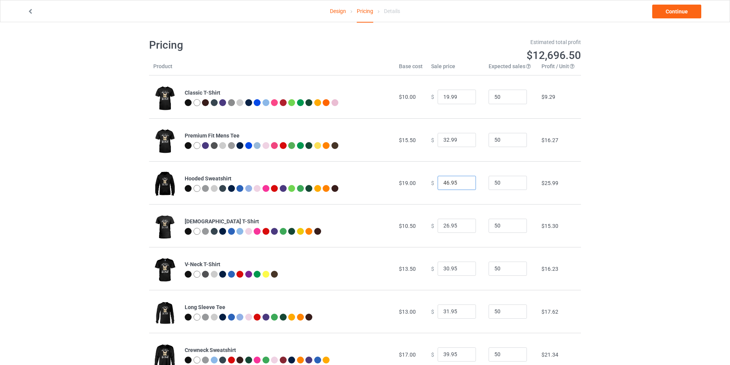
click at [458, 183] on input "46.95" at bounding box center [456, 183] width 38 height 15
click at [462, 186] on input "45.95" at bounding box center [456, 183] width 38 height 15
click at [462, 186] on input "44.95" at bounding box center [456, 183] width 38 height 15
click at [462, 186] on input "43.95" at bounding box center [456, 183] width 38 height 15
click at [462, 186] on input "42.95" at bounding box center [456, 183] width 38 height 15
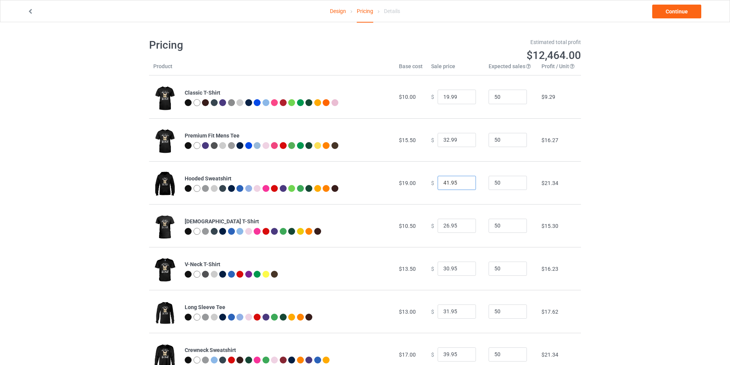
click at [462, 186] on input "41.95" at bounding box center [456, 183] width 38 height 15
click at [462, 186] on input "40.95" at bounding box center [456, 183] width 38 height 15
click at [462, 186] on input "39.95" at bounding box center [456, 183] width 38 height 15
type input "39.99"
click at [454, 226] on input "26.95" at bounding box center [456, 226] width 38 height 15
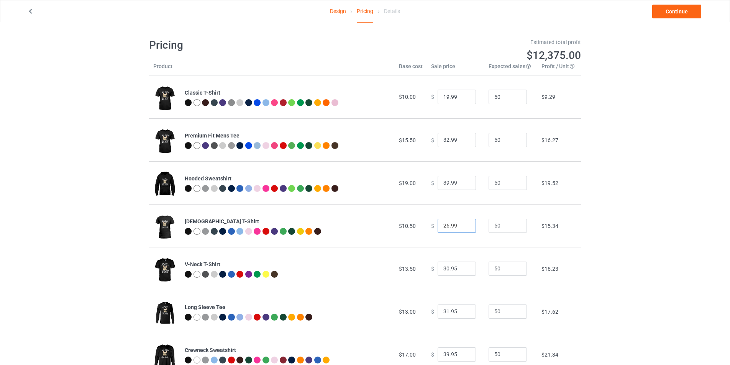
type input "26.99"
click at [454, 270] on input "30.95" at bounding box center [456, 269] width 38 height 15
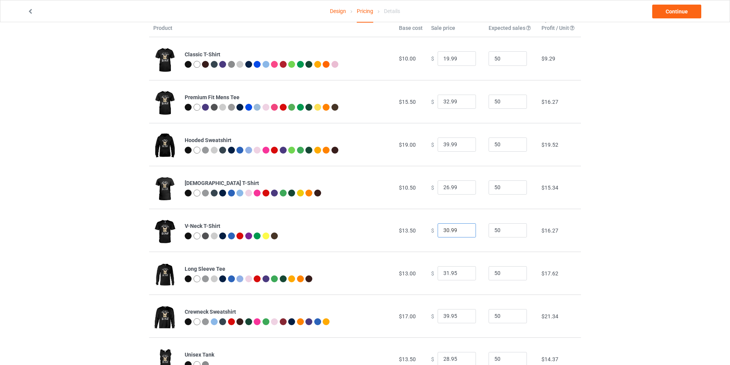
type input "30.99"
click at [458, 272] on input "31.95" at bounding box center [456, 273] width 38 height 15
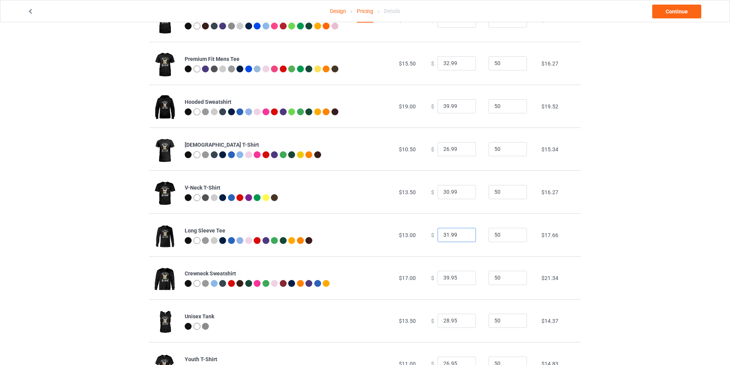
scroll to position [115, 0]
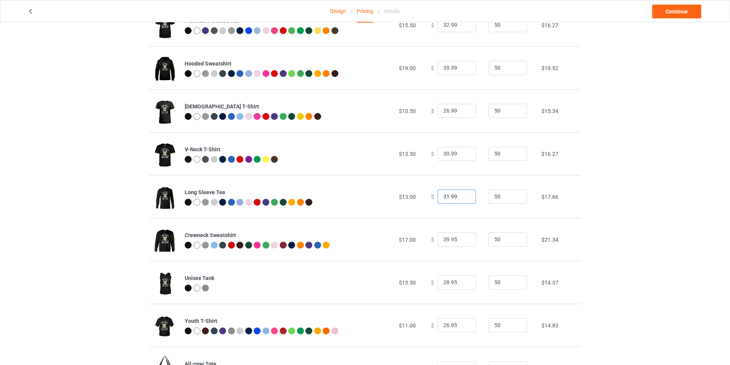
type input "31.99"
click at [456, 238] on input "39.95" at bounding box center [456, 240] width 38 height 15
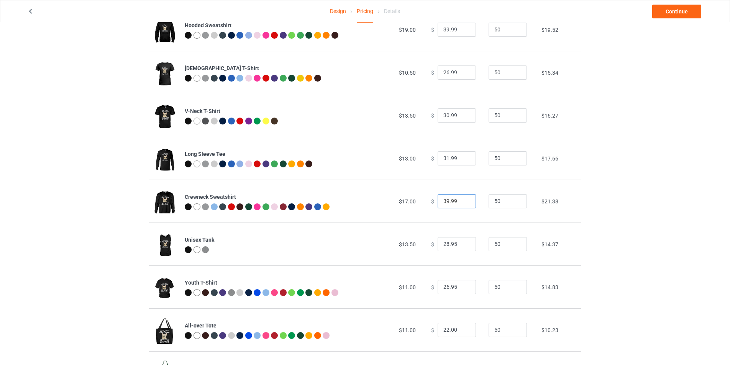
type input "39.99"
click at [453, 249] on input "28.95" at bounding box center [456, 244] width 38 height 15
type input "28.99"
click at [456, 286] on input "26.95" at bounding box center [456, 287] width 38 height 15
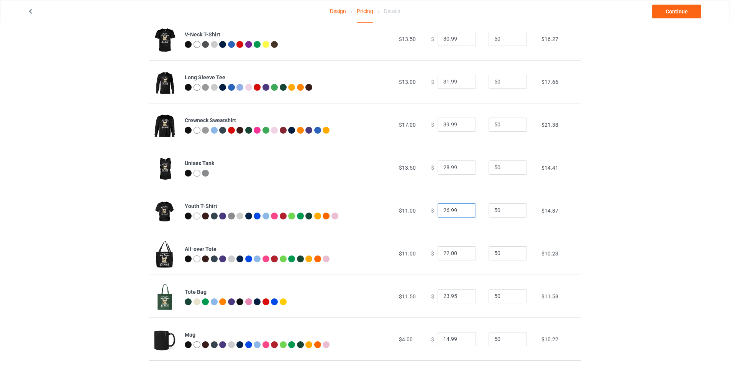
scroll to position [306, 0]
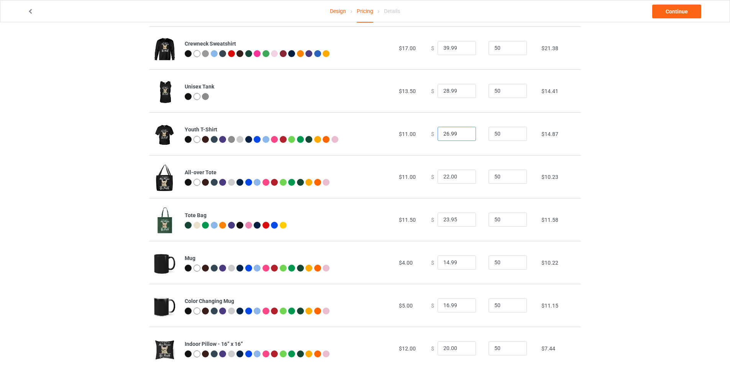
type input "26.99"
click at [454, 223] on input "23.95" at bounding box center [456, 220] width 38 height 15
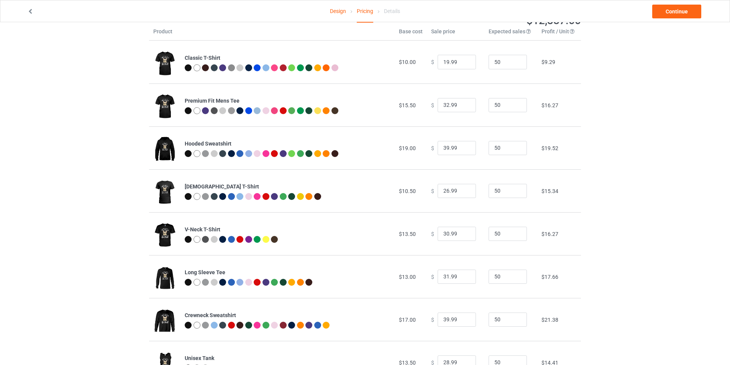
scroll to position [0, 0]
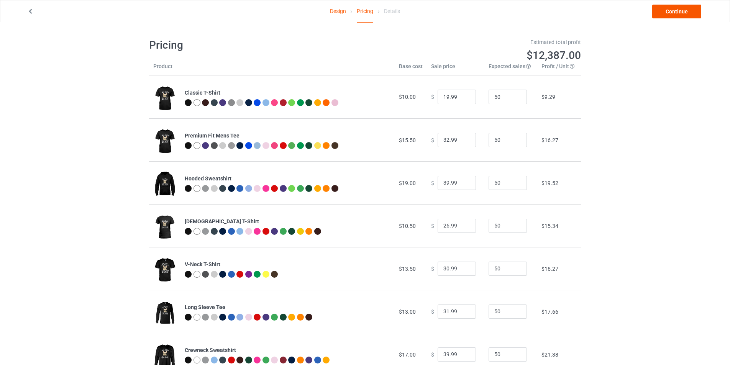
type input "23.99"
click at [670, 14] on link "Continue" at bounding box center [676, 12] width 49 height 14
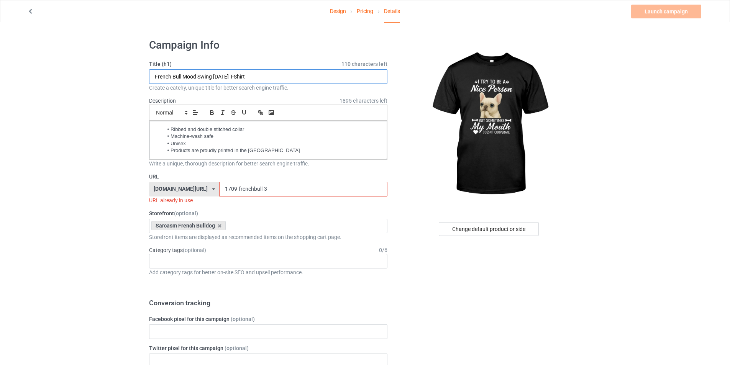
drag, startPoint x: 183, startPoint y: 77, endPoint x: 211, endPoint y: 77, distance: 28.0
click at [211, 77] on input "French Bull Mood Swing Halloween T-Shirt" at bounding box center [268, 76] width 238 height 15
type input "French Bull Nice Person Halloween T-Shirt"
click at [293, 151] on li "Products are proudly printed in the United States" at bounding box center [272, 150] width 218 height 7
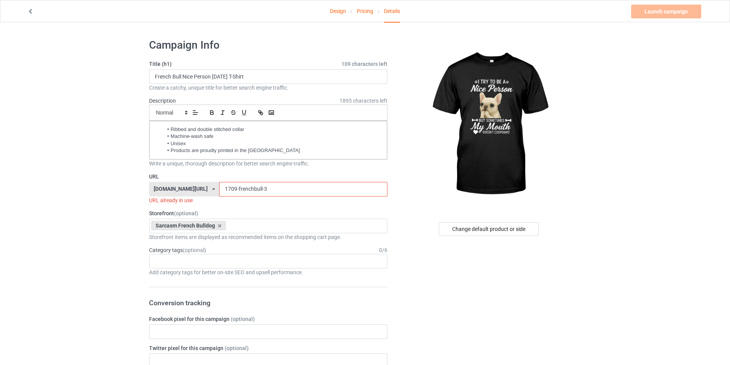
click at [265, 188] on input "1709-frenchbull-3" at bounding box center [303, 189] width 168 height 15
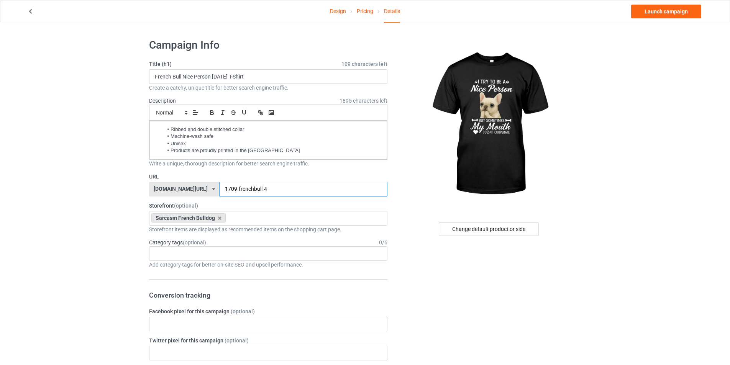
type input "1709-frenchbull-4"
click at [268, 192] on input "1709-frenchbull-4" at bounding box center [303, 189] width 168 height 15
click at [269, 186] on input "1709-frenchbull-4" at bounding box center [303, 189] width 168 height 15
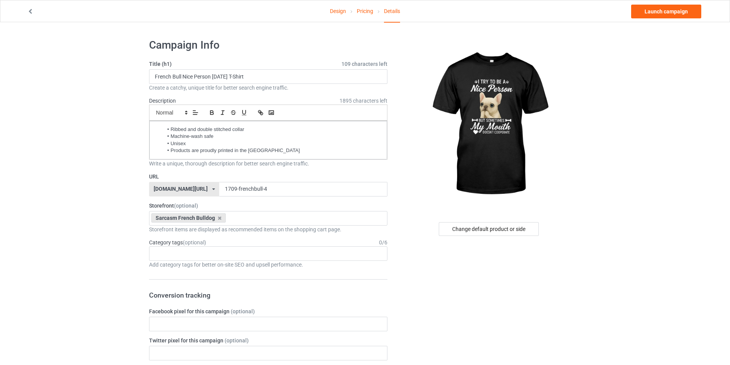
click at [288, 147] on li "Products are proudly printed in the United States" at bounding box center [272, 150] width 218 height 7
click at [263, 189] on input "1709-frenchbull-4" at bounding box center [303, 189] width 168 height 15
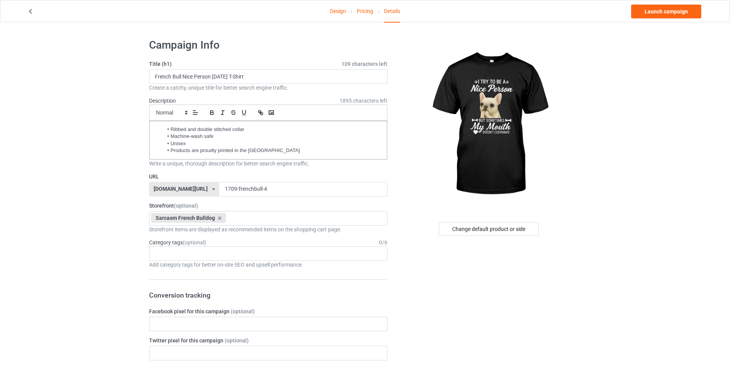
click at [277, 145] on li "Unisex" at bounding box center [272, 143] width 218 height 7
click at [281, 152] on li "Products are proudly printed in the United States" at bounding box center [272, 150] width 218 height 7
click at [280, 152] on li "Products are proudly printed in the United States" at bounding box center [272, 150] width 218 height 7
click at [188, 144] on li "Unisex" at bounding box center [272, 143] width 218 height 7
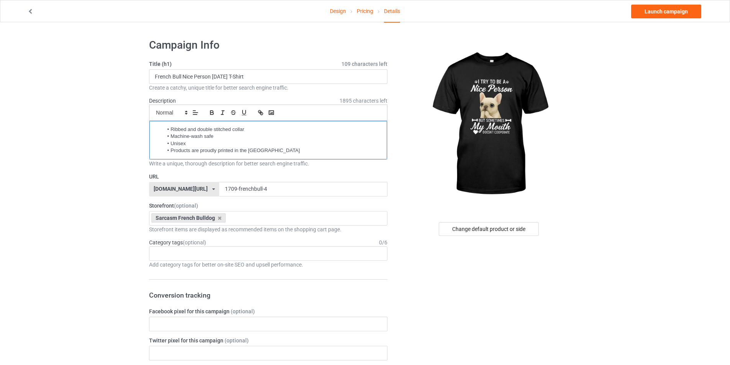
click at [216, 141] on li "Unisex" at bounding box center [272, 143] width 218 height 7
click at [230, 142] on li "Unisex" at bounding box center [272, 143] width 218 height 7
click at [220, 139] on li "Machine-wash safe" at bounding box center [272, 136] width 218 height 7
click at [200, 143] on li "Unisex" at bounding box center [272, 143] width 218 height 7
click at [280, 147] on li "Products are proudly printed in the United States" at bounding box center [272, 150] width 218 height 7
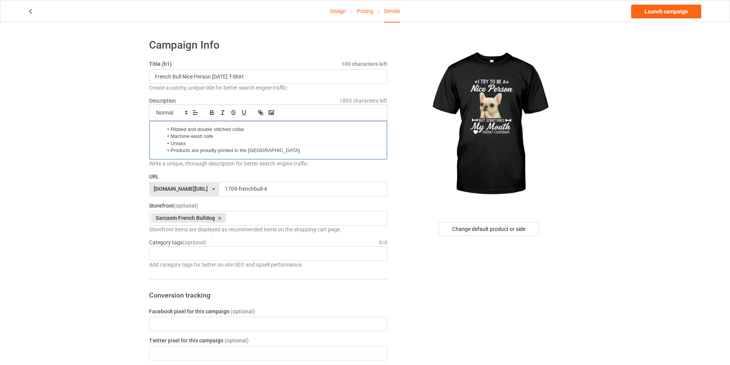
click at [252, 132] on li "Ribbed and double stitched collar" at bounding box center [272, 129] width 218 height 7
drag, startPoint x: 238, startPoint y: 76, endPoint x: 213, endPoint y: 79, distance: 25.0
click at [213, 79] on input "French Bull Nice Person Halloween T-Shirt" at bounding box center [268, 76] width 238 height 15
click at [249, 76] on input "French Bull Nice Person T-Shirt" at bounding box center [268, 76] width 238 height 15
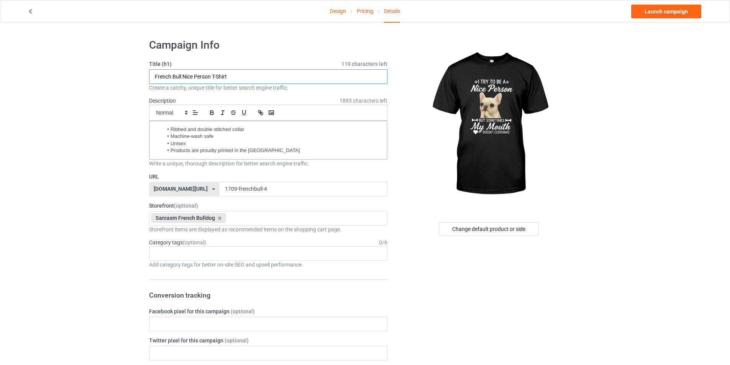
type input "French Bull Nice Person T-Shirt"
click at [292, 145] on li "Unisex" at bounding box center [272, 143] width 218 height 7
click at [292, 150] on li "Products are proudly printed in the United States" at bounding box center [272, 150] width 218 height 7
click at [488, 93] on img at bounding box center [489, 124] width 138 height 172
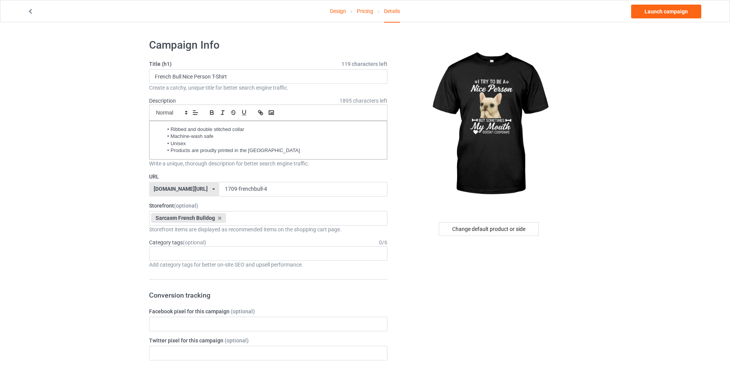
click at [340, 12] on link "Design" at bounding box center [338, 10] width 16 height 21
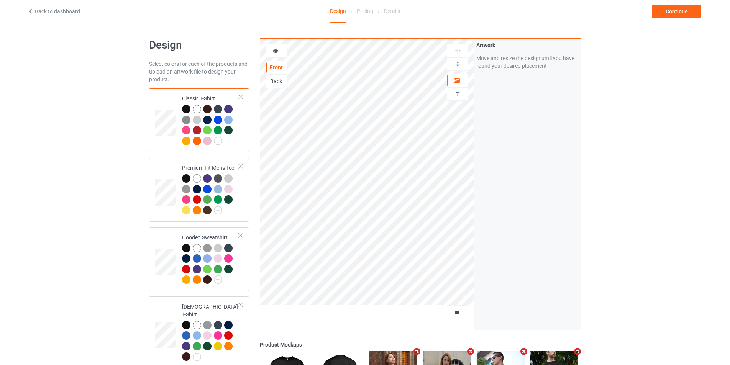
click at [267, 84] on div "Back" at bounding box center [276, 81] width 21 height 8
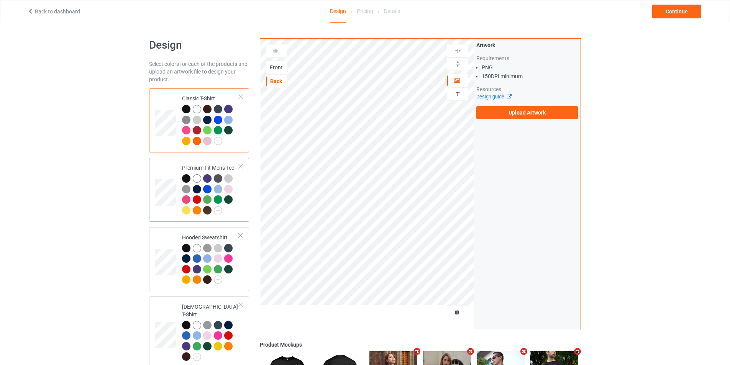
click at [175, 171] on td at bounding box center [166, 190] width 23 height 58
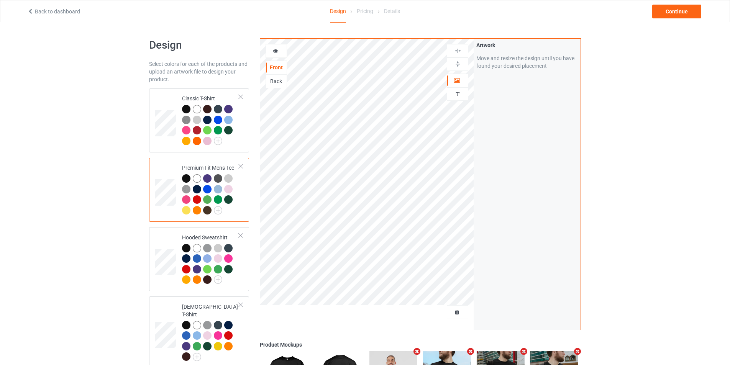
click at [276, 82] on div "Back" at bounding box center [276, 81] width 21 height 8
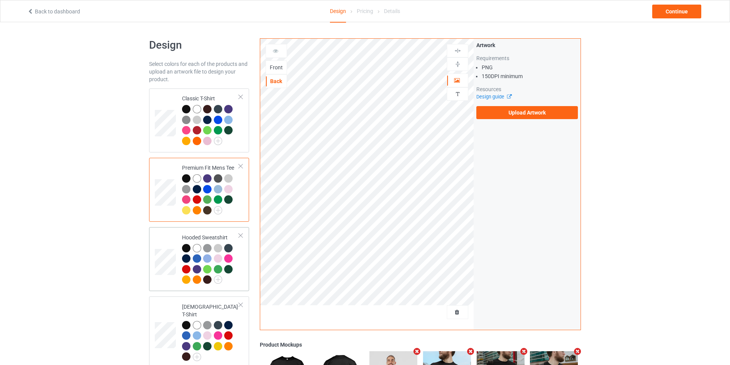
click at [179, 235] on td "Hooded Sweatshirt" at bounding box center [211, 259] width 66 height 58
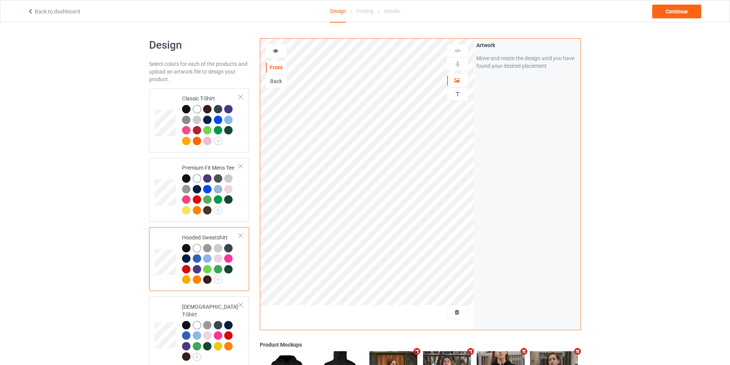
click at [280, 80] on div "Back" at bounding box center [276, 81] width 21 height 8
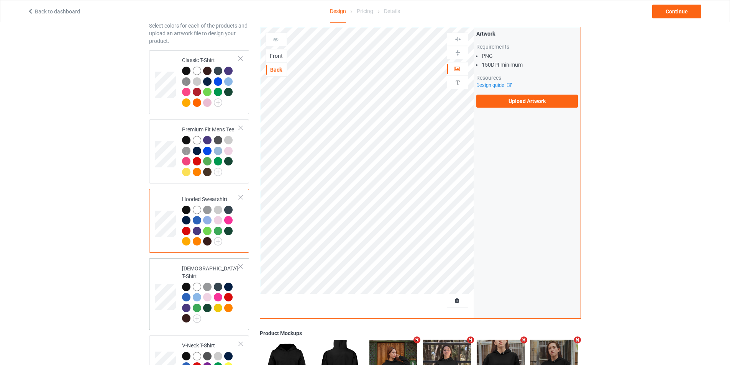
scroll to position [115, 0]
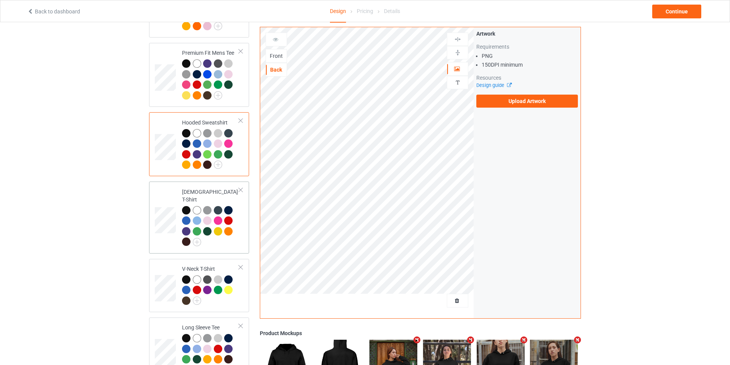
click at [170, 192] on td at bounding box center [166, 218] width 23 height 66
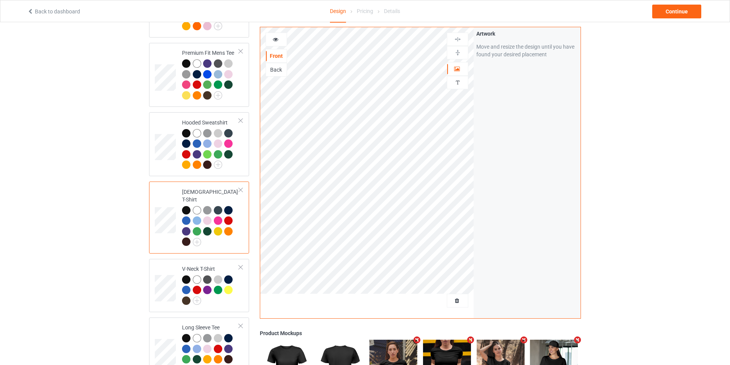
click at [277, 68] on div "Back" at bounding box center [276, 70] width 21 height 8
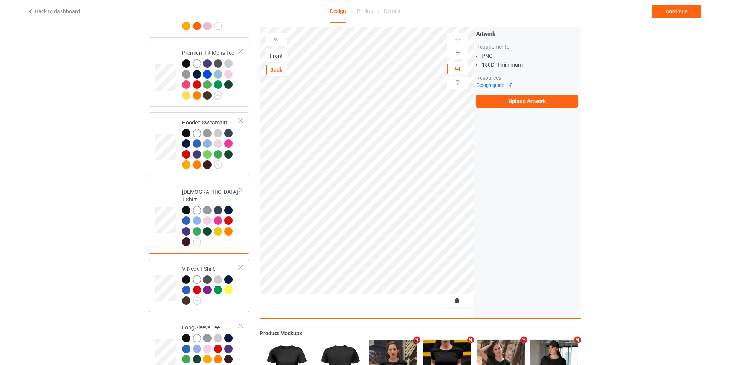
scroll to position [192, 0]
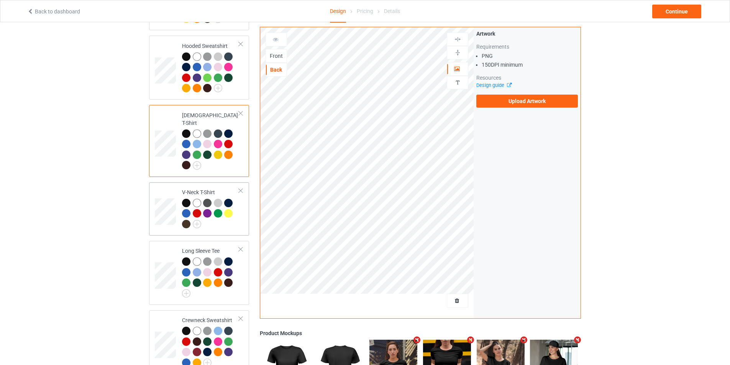
click at [175, 188] on td at bounding box center [166, 209] width 23 height 48
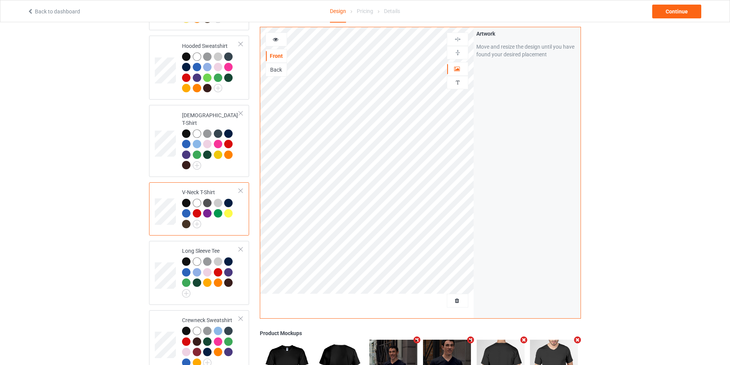
click at [282, 69] on div "Back" at bounding box center [276, 70] width 21 height 8
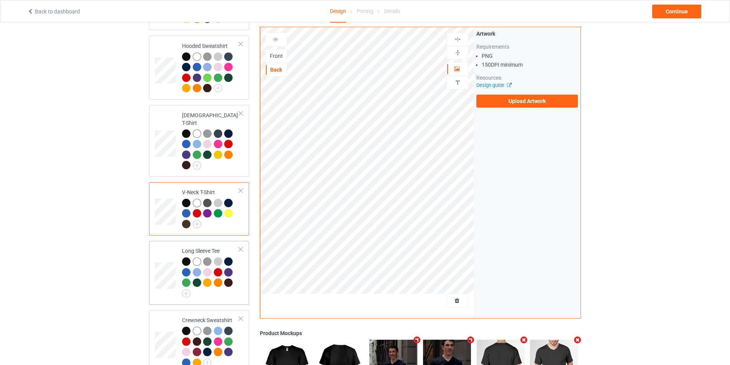
scroll to position [230, 0]
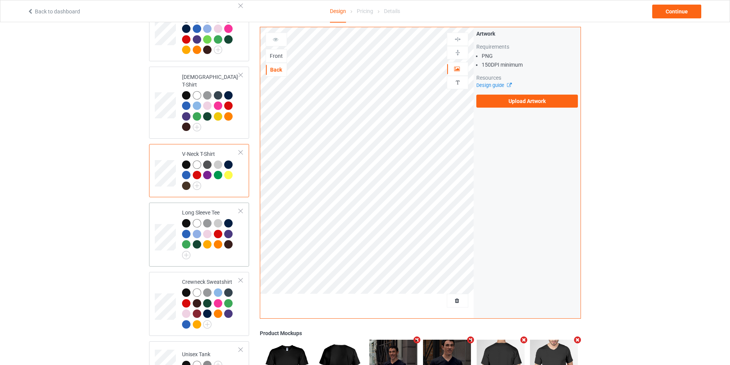
click at [170, 209] on td at bounding box center [166, 235] width 23 height 58
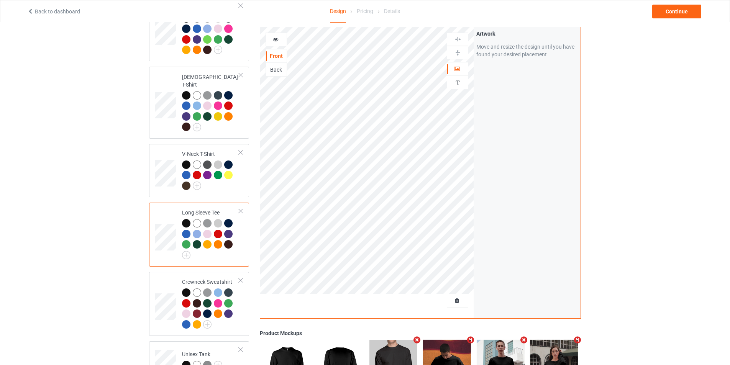
click at [276, 66] on div "Back" at bounding box center [276, 70] width 21 height 8
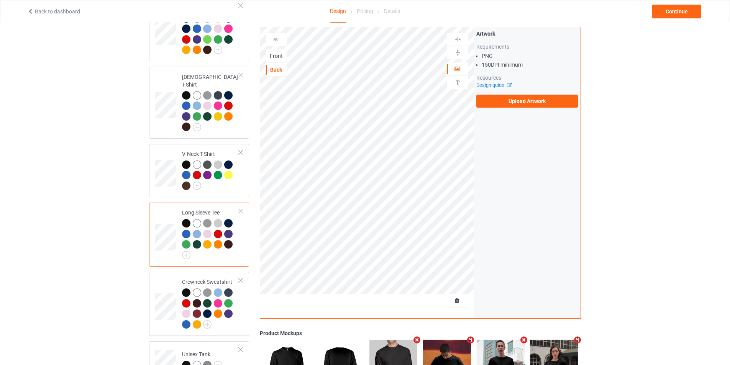
scroll to position [268, 0]
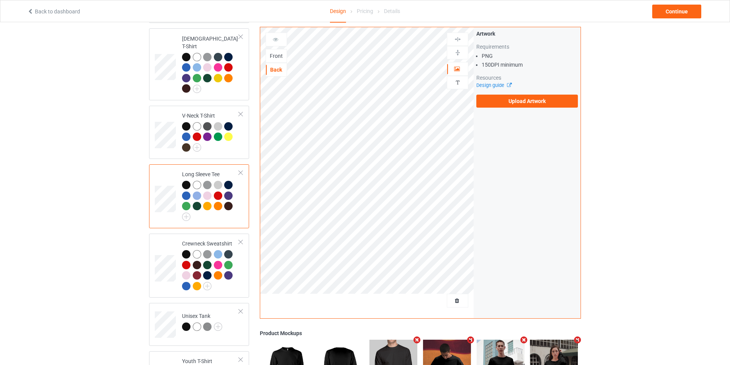
click at [276, 59] on div "Front" at bounding box center [276, 56] width 21 height 8
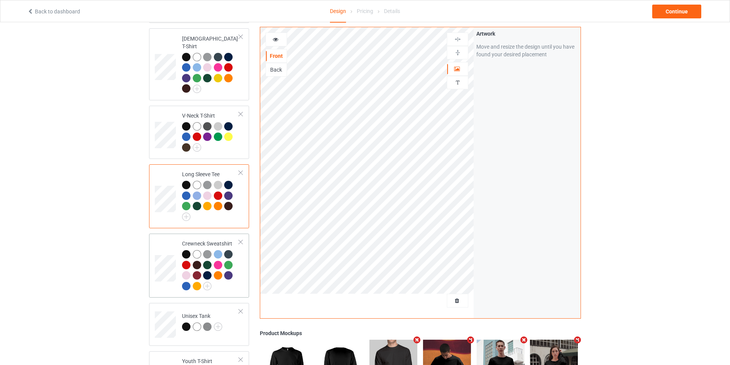
click at [163, 237] on td at bounding box center [166, 266] width 23 height 58
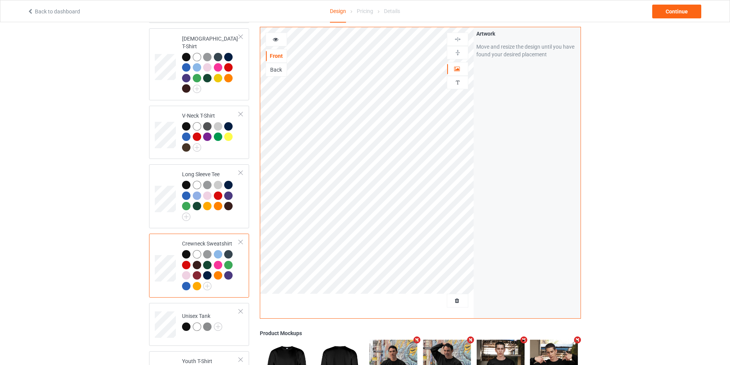
click at [275, 65] on div "Back" at bounding box center [275, 70] width 21 height 14
click at [280, 69] on div "Back" at bounding box center [276, 70] width 21 height 8
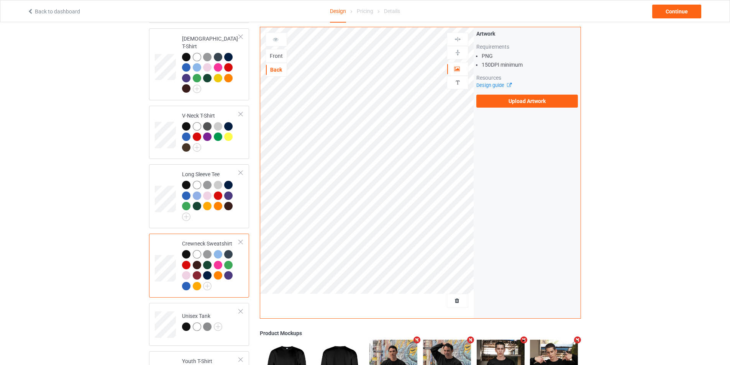
scroll to position [345, 0]
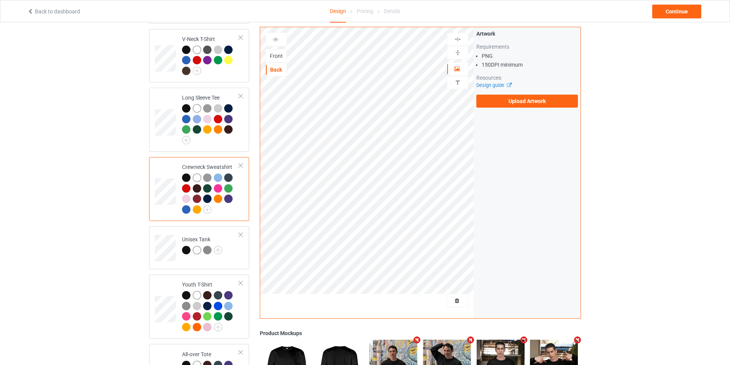
click at [285, 55] on div "Front" at bounding box center [276, 56] width 21 height 8
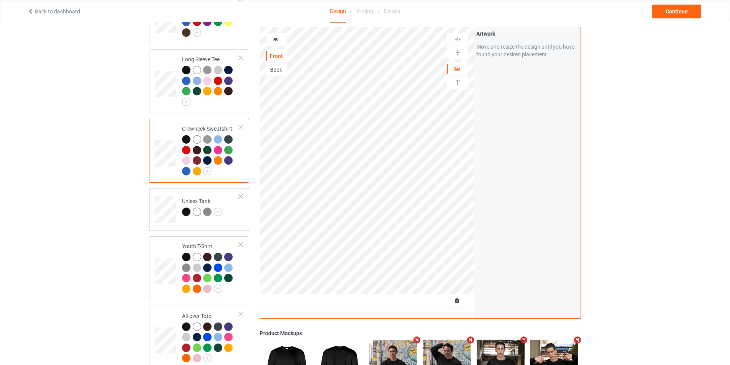
scroll to position [421, 0]
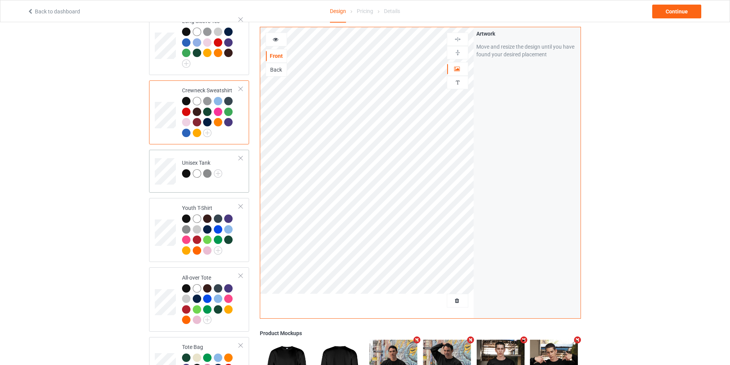
click at [180, 153] on td "Unisex Tank" at bounding box center [211, 169] width 66 height 32
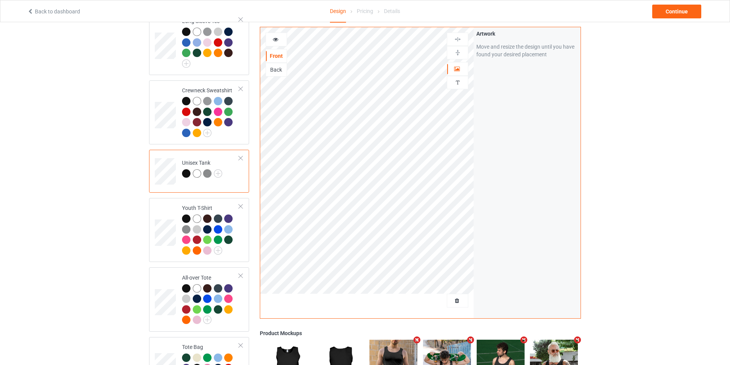
click at [282, 73] on div "Back" at bounding box center [276, 70] width 21 height 8
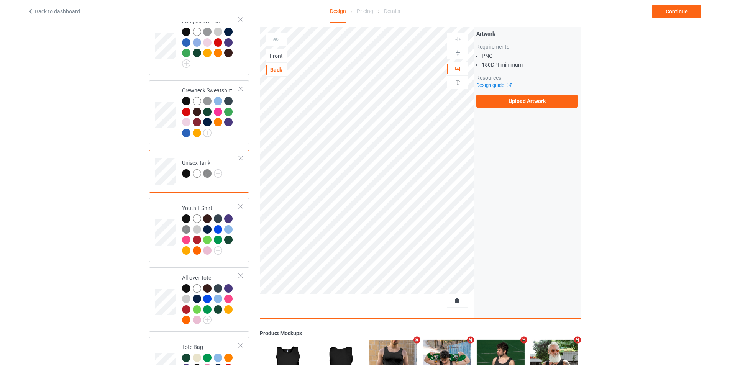
click at [280, 62] on div "Front" at bounding box center [275, 56] width 21 height 14
click at [283, 56] on div "Front" at bounding box center [276, 56] width 21 height 8
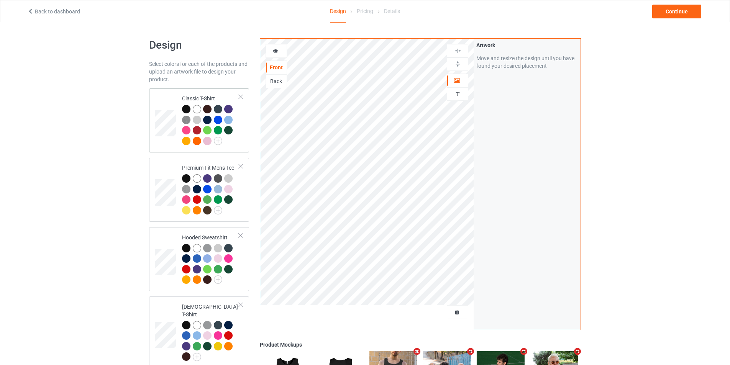
click at [172, 98] on td at bounding box center [166, 121] width 23 height 58
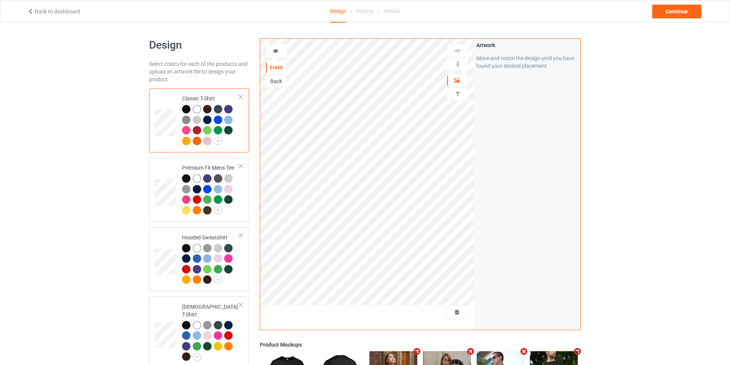
click at [275, 81] on div "Back" at bounding box center [276, 81] width 21 height 8
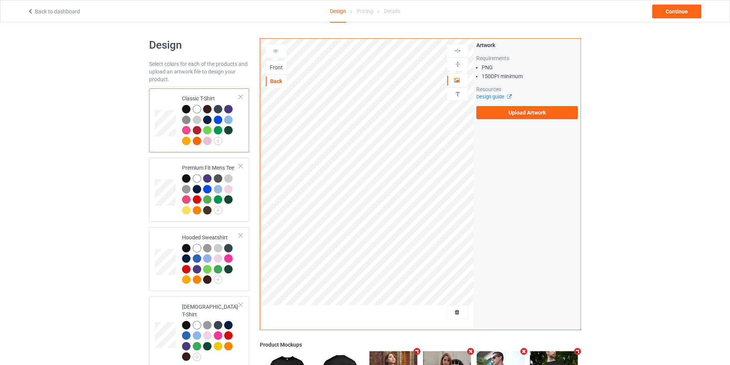
click at [276, 69] on div "Front" at bounding box center [276, 68] width 21 height 8
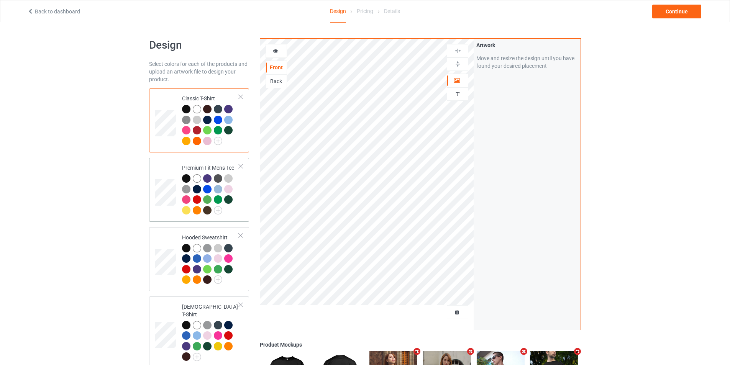
click at [160, 170] on td at bounding box center [166, 190] width 23 height 58
click at [282, 79] on div "Back" at bounding box center [276, 81] width 21 height 8
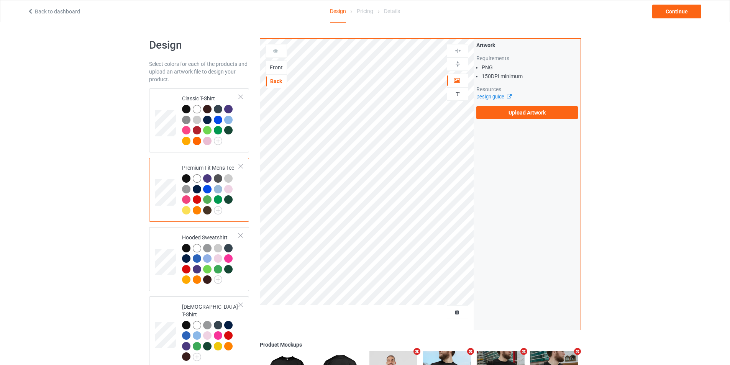
click at [282, 66] on div "Front" at bounding box center [276, 68] width 21 height 8
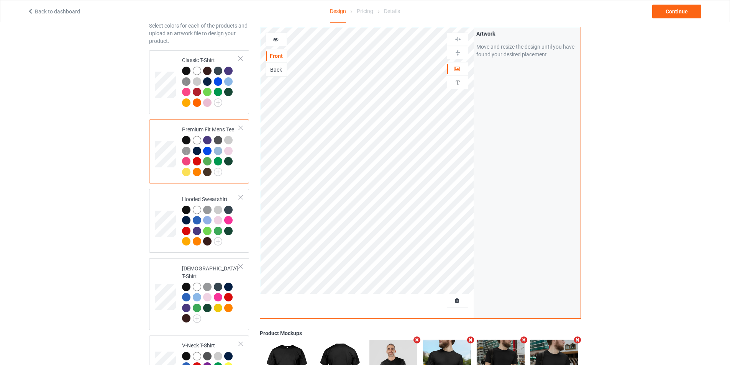
scroll to position [77, 0]
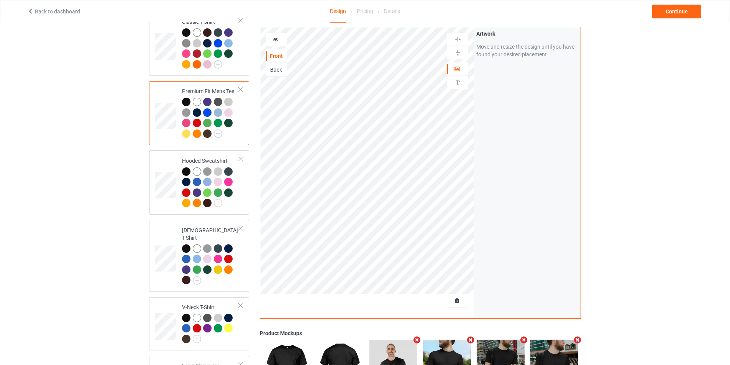
click at [176, 156] on td at bounding box center [166, 183] width 23 height 58
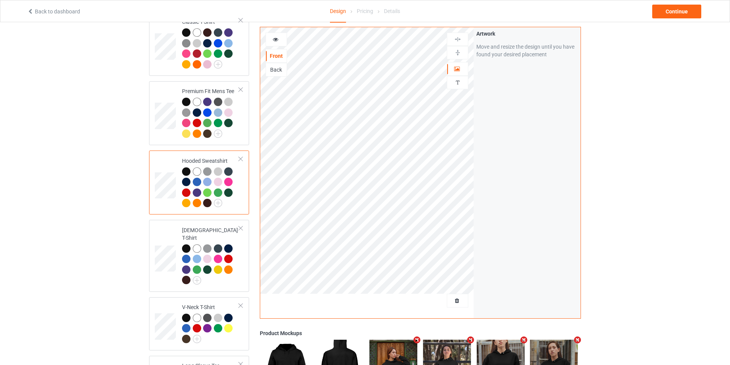
click at [278, 68] on div "Back" at bounding box center [276, 70] width 21 height 8
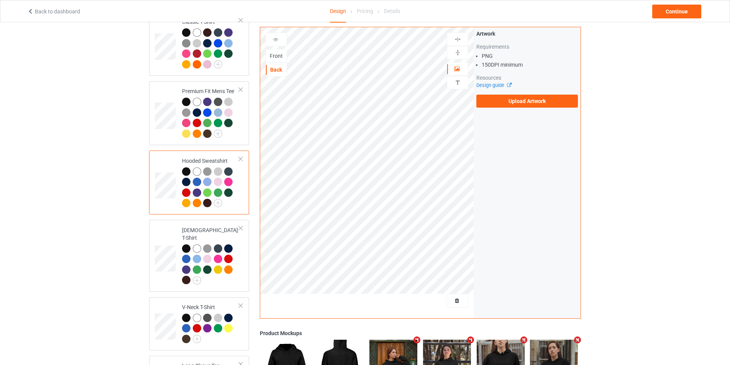
click at [279, 57] on div "Front" at bounding box center [276, 56] width 21 height 8
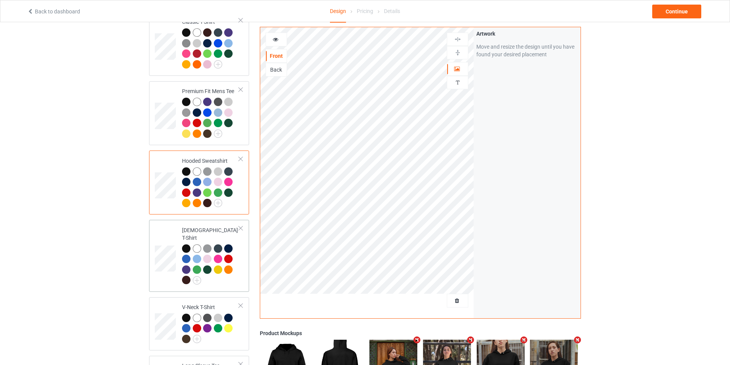
click at [170, 235] on td at bounding box center [166, 256] width 23 height 66
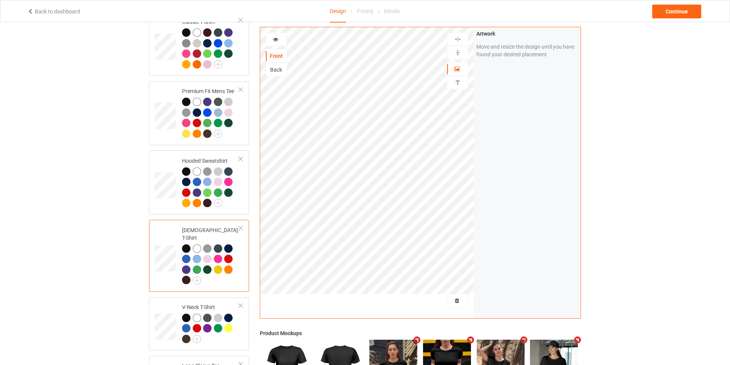
click at [281, 72] on div "Back" at bounding box center [276, 70] width 21 height 8
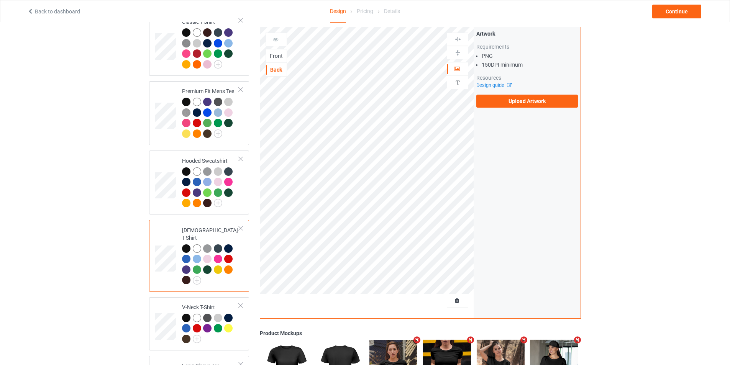
click at [279, 53] on div "Front" at bounding box center [276, 56] width 21 height 8
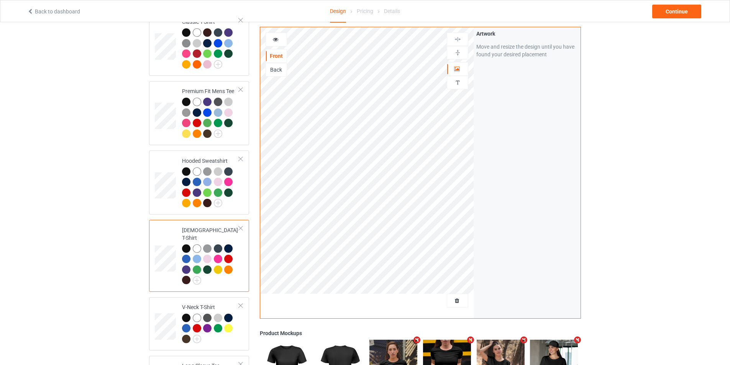
scroll to position [153, 0]
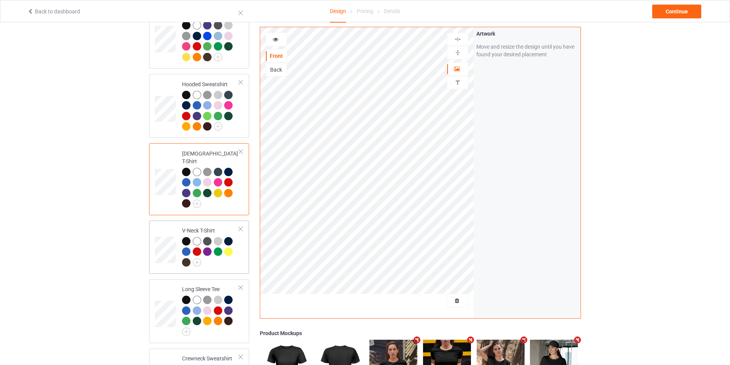
click at [157, 224] on td at bounding box center [166, 248] width 23 height 48
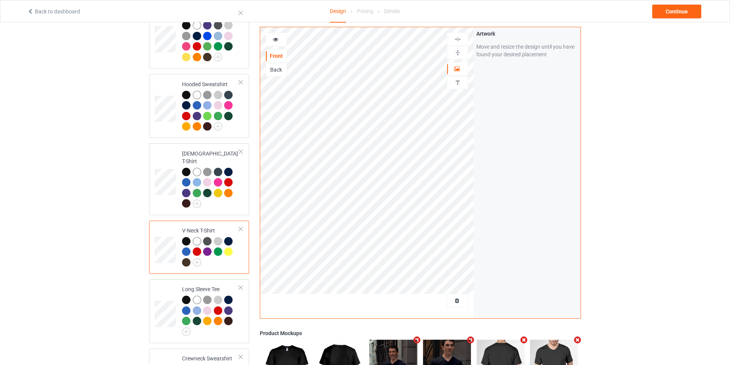
click at [280, 70] on div "Back" at bounding box center [276, 70] width 21 height 8
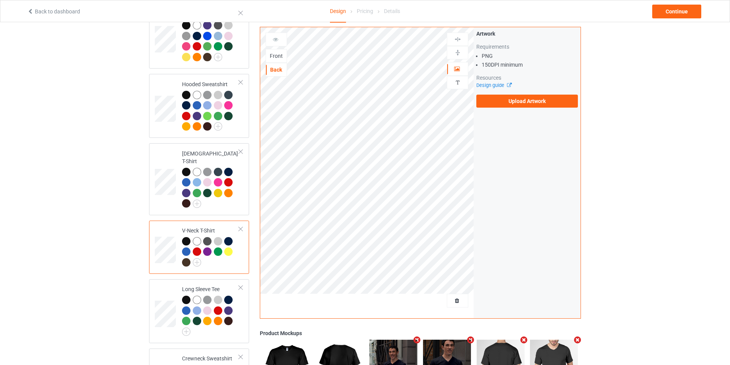
click at [280, 53] on div "Front" at bounding box center [276, 56] width 21 height 8
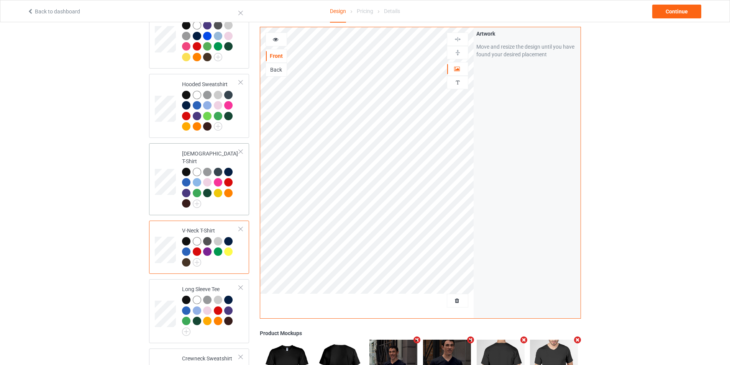
scroll to position [230, 0]
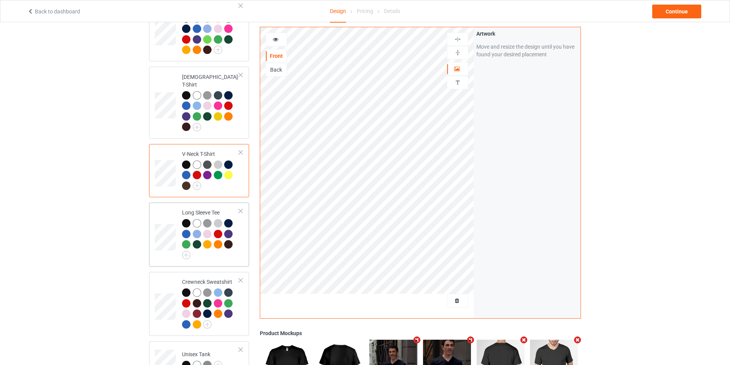
click at [162, 206] on td at bounding box center [166, 235] width 23 height 58
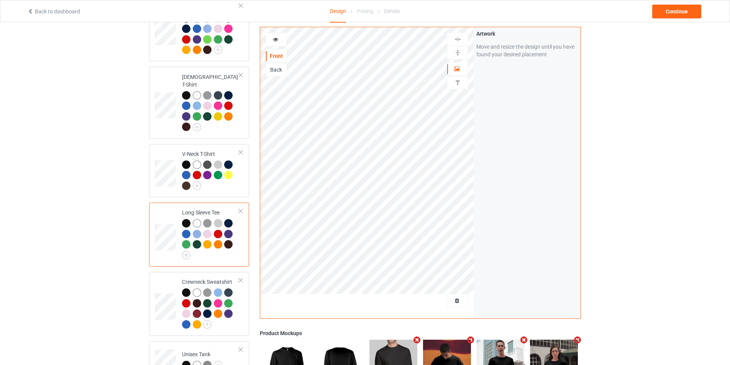
click at [272, 68] on div "Back" at bounding box center [276, 70] width 21 height 8
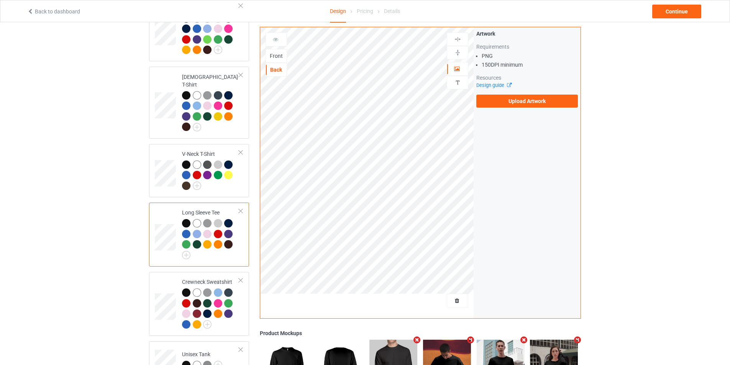
click at [278, 56] on div "Front" at bounding box center [276, 56] width 21 height 8
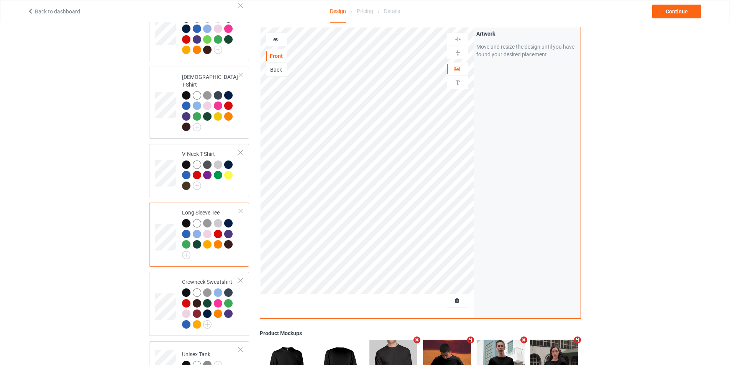
scroll to position [383, 0]
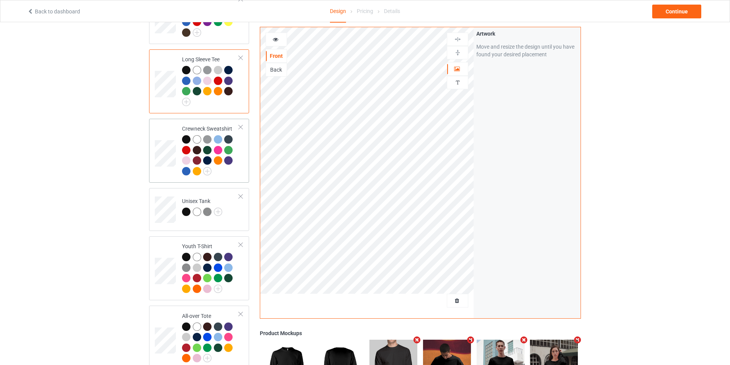
click at [179, 122] on td "Crewneck Sweatshirt" at bounding box center [211, 151] width 66 height 58
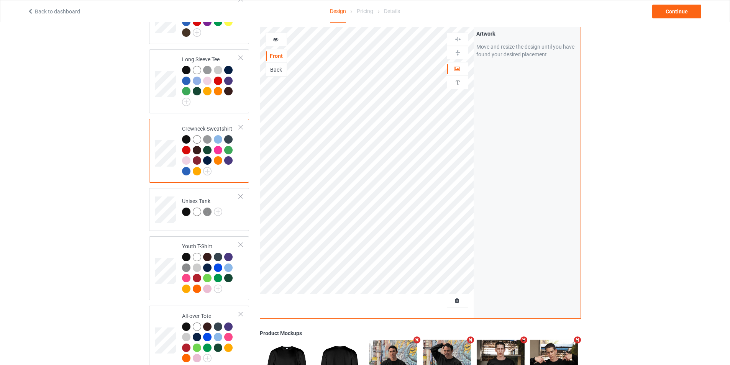
click at [274, 70] on div "Back" at bounding box center [276, 70] width 21 height 8
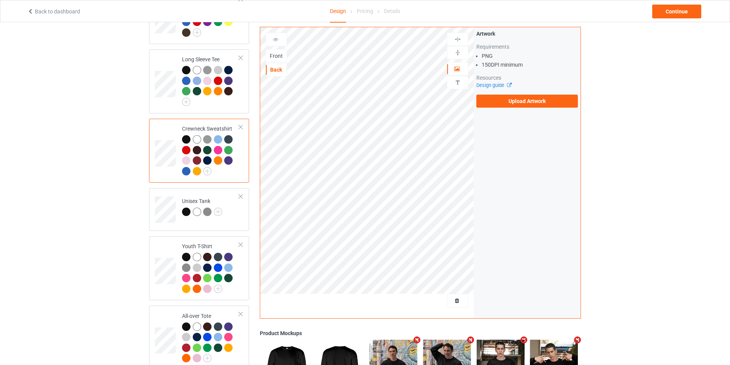
click at [280, 56] on div "Front" at bounding box center [276, 56] width 21 height 8
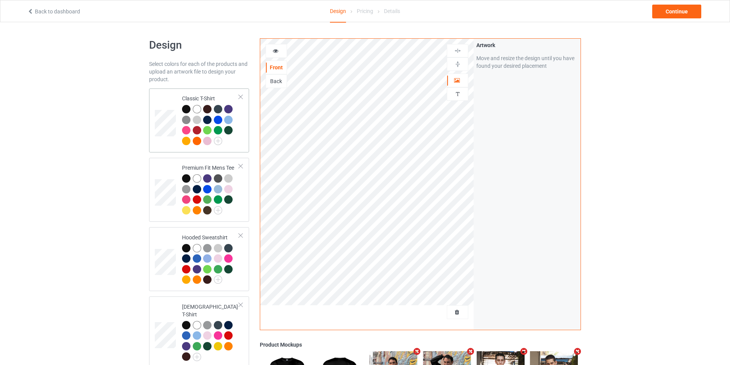
click at [164, 92] on td at bounding box center [166, 121] width 23 height 58
click at [389, 13] on div "Details" at bounding box center [392, 10] width 16 height 21
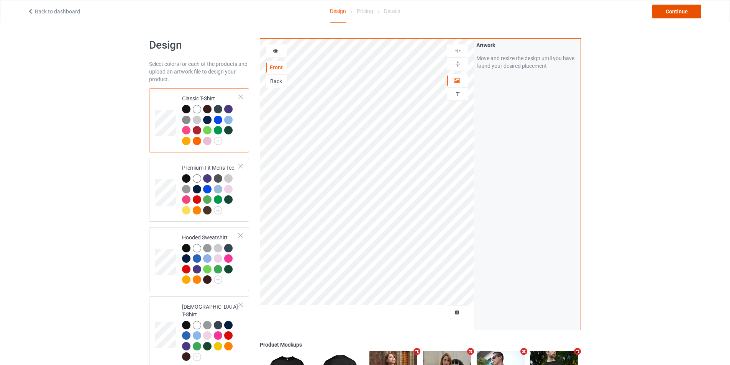
click at [685, 8] on div "Continue" at bounding box center [676, 12] width 49 height 14
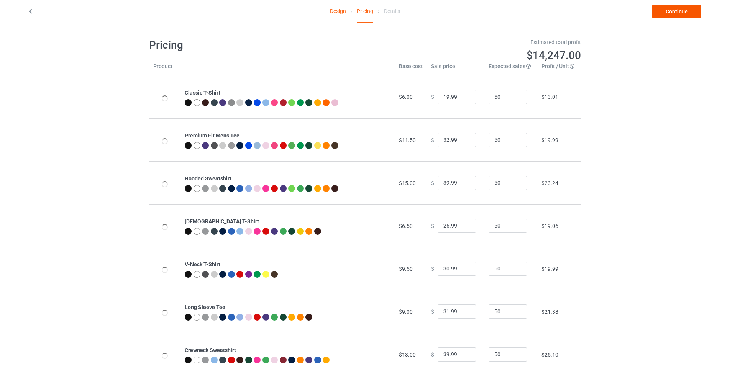
type input "23.95"
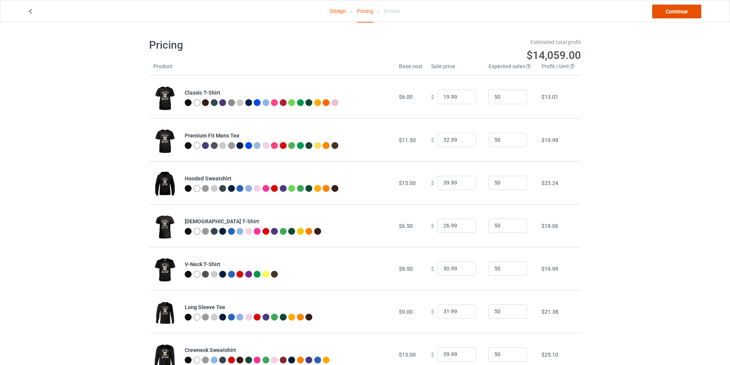
click at [683, 8] on link "Continue" at bounding box center [676, 12] width 49 height 14
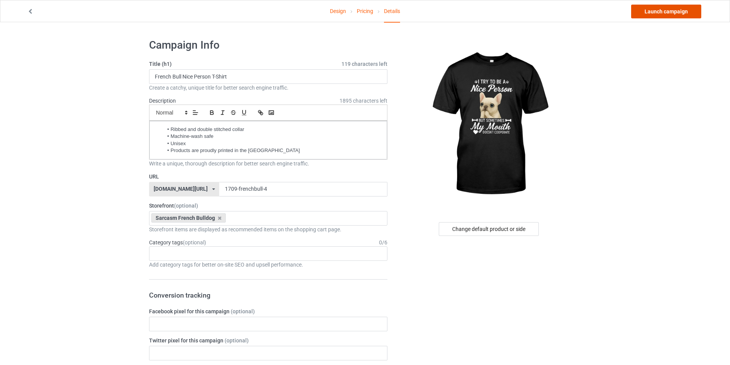
click at [666, 11] on link "Launch campaign" at bounding box center [666, 12] width 70 height 14
